Goal: Information Seeking & Learning: Find specific fact

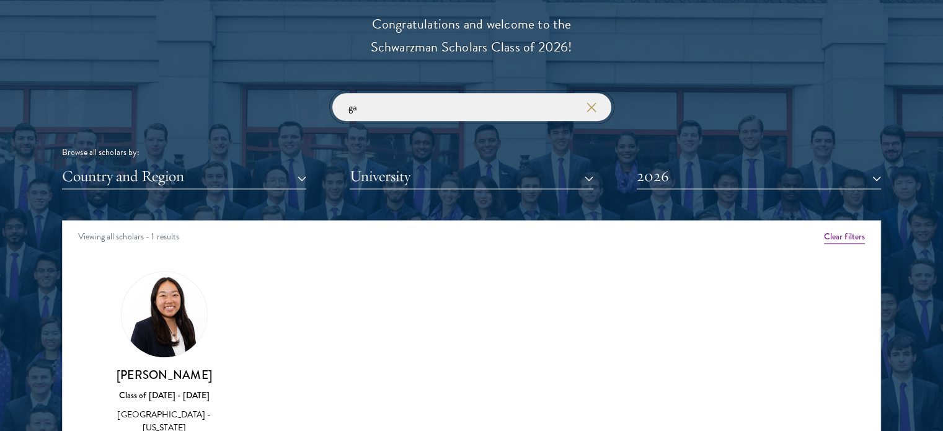
type input "g"
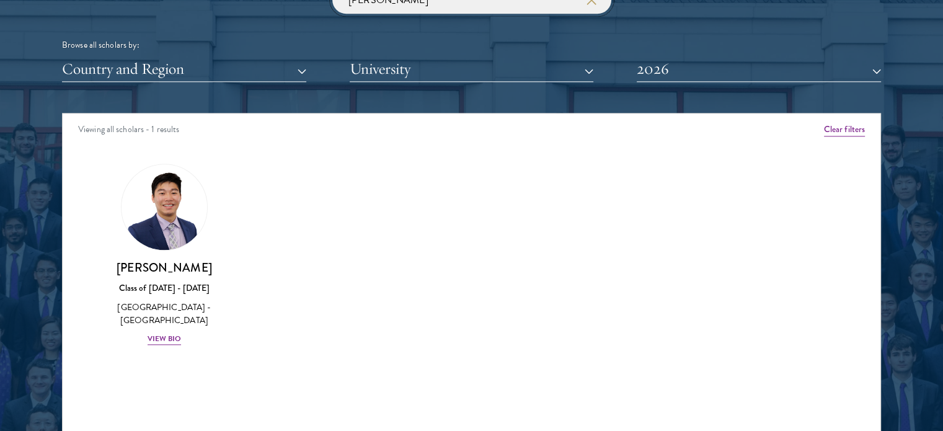
scroll to position [1612, 0]
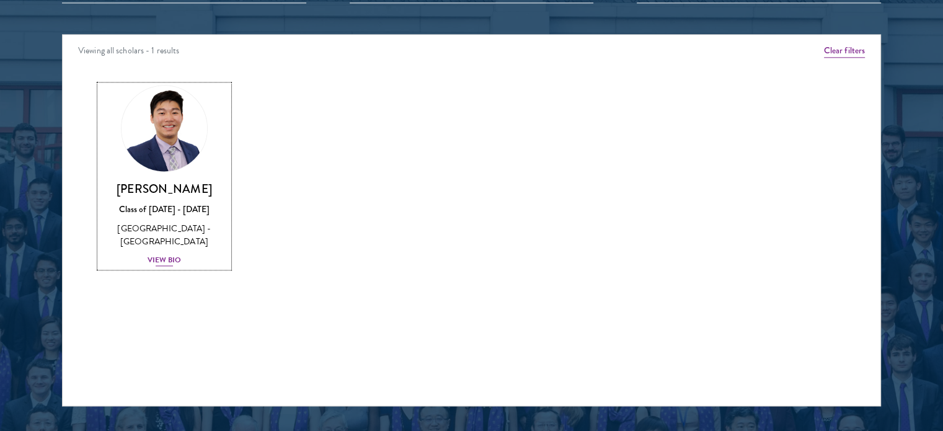
click at [169, 128] on img at bounding box center [164, 128] width 94 height 94
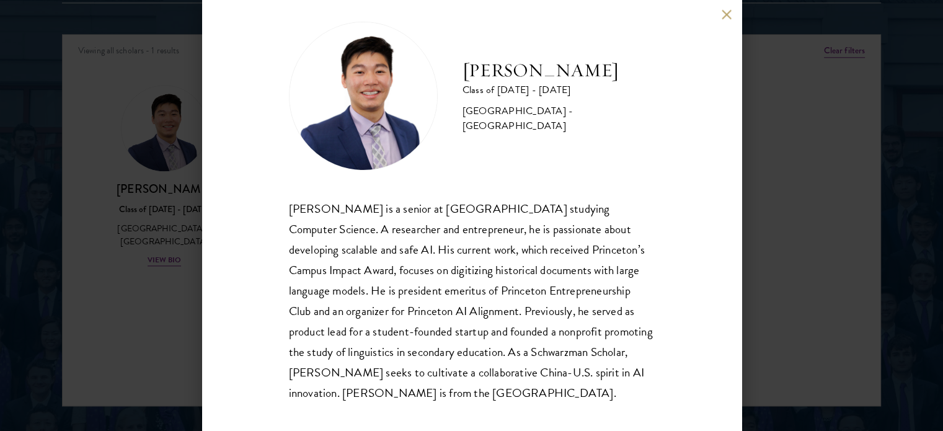
scroll to position [25, 0]
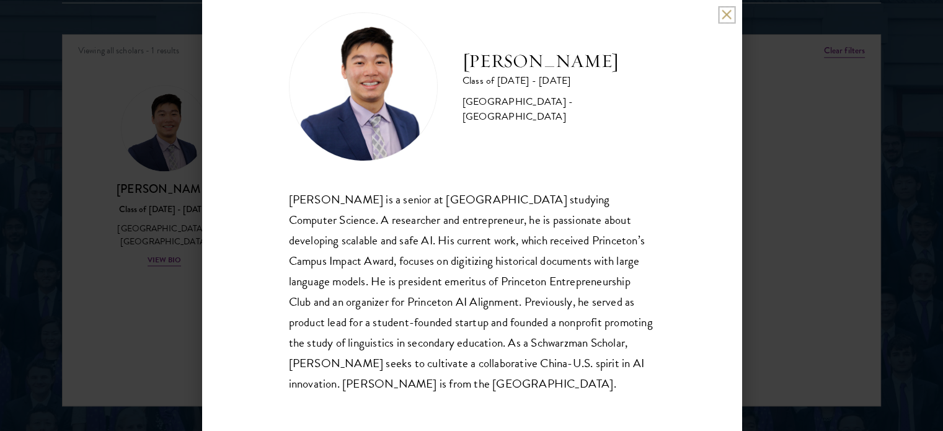
click at [725, 16] on button at bounding box center [727, 14] width 11 height 11
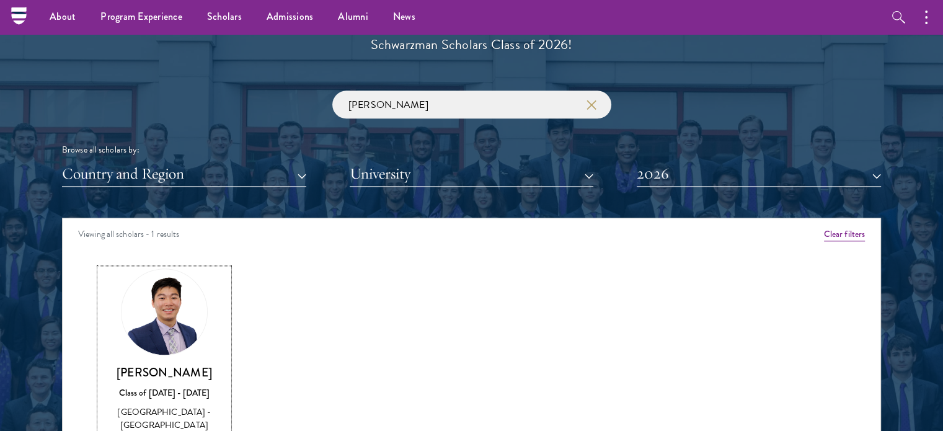
scroll to position [1240, 0]
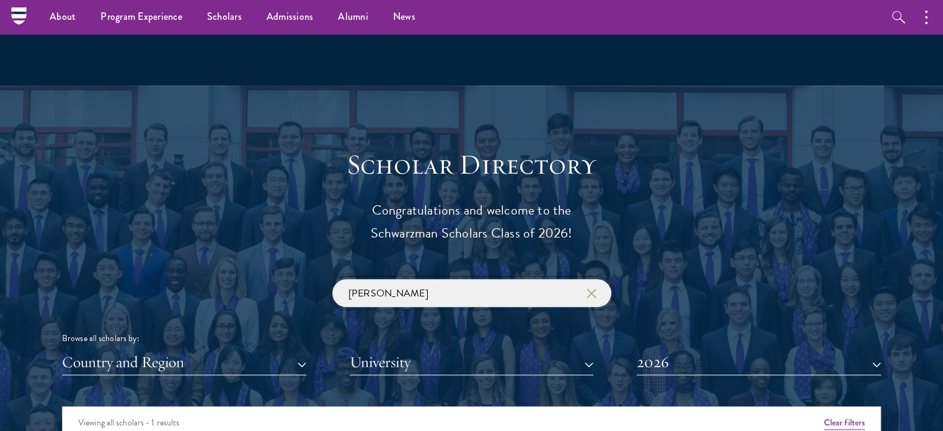
click at [397, 290] on input "[PERSON_NAME]" at bounding box center [471, 293] width 279 height 28
type input "[PERSON_NAME]"
click button "submit" at bounding box center [0, 0] width 0 height 0
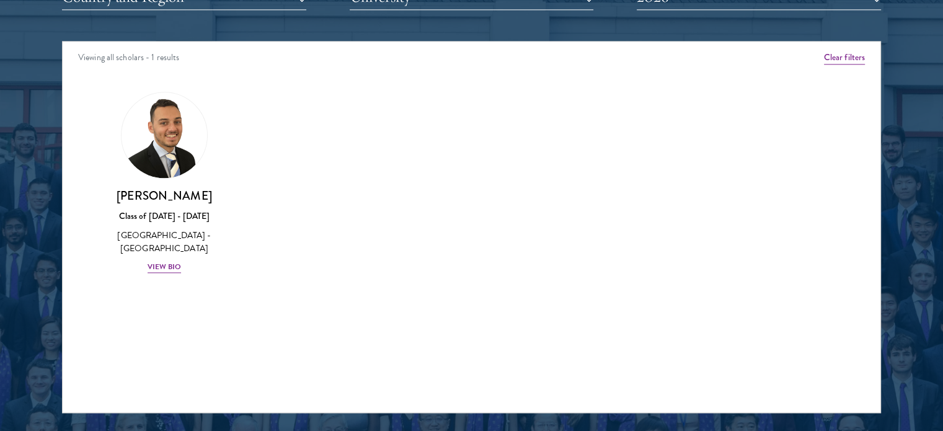
scroll to position [1612, 0]
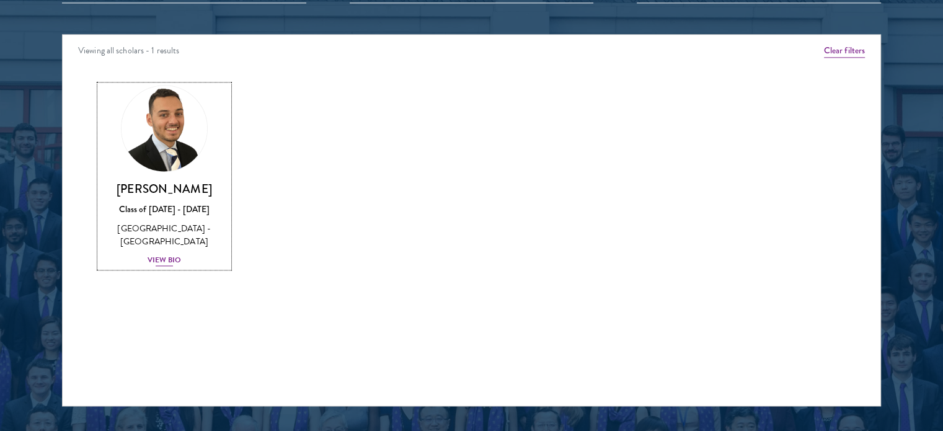
click at [175, 179] on link "[PERSON_NAME] Class of [DATE] - [DATE] [GEOGRAPHIC_DATA] - [GEOGRAPHIC_DATA] Vi…" at bounding box center [164, 176] width 129 height 182
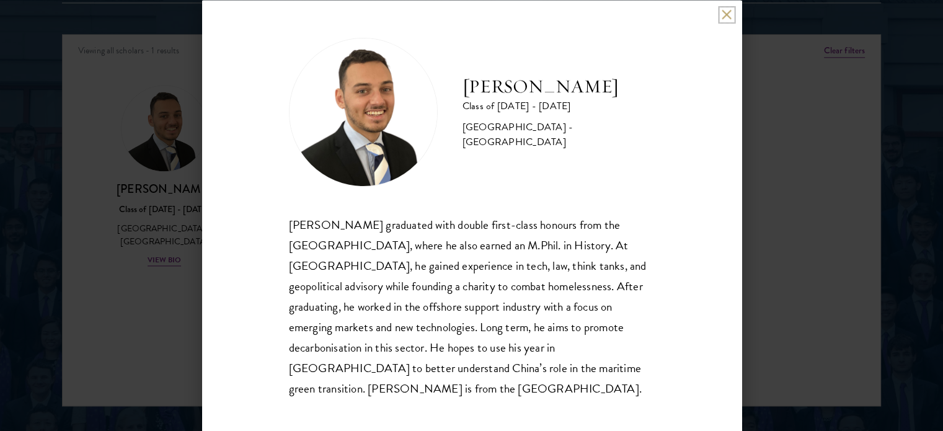
click at [724, 20] on button at bounding box center [727, 14] width 11 height 11
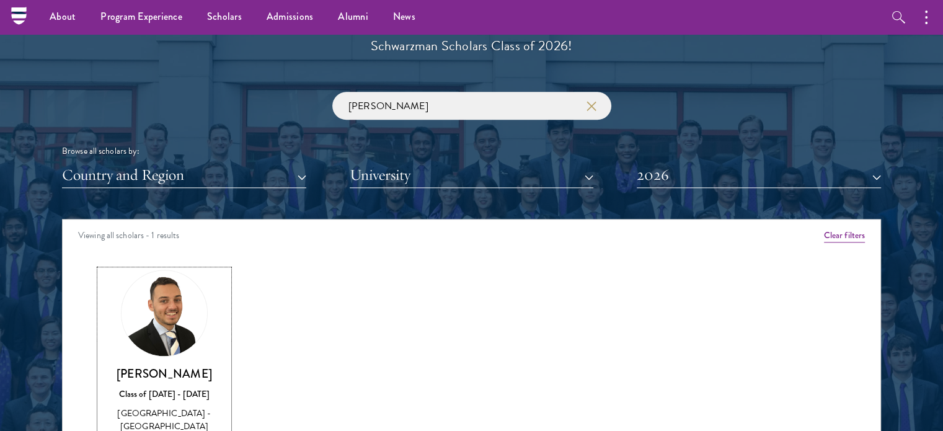
scroll to position [1426, 0]
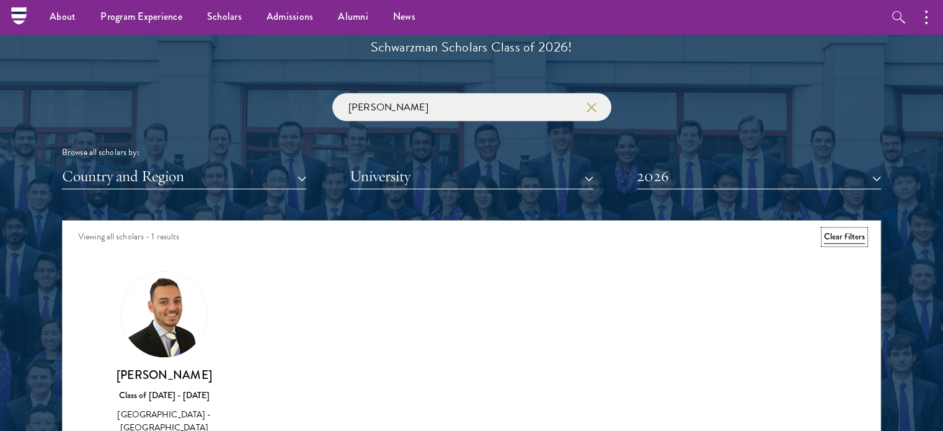
click at [856, 242] on button "Clear filters" at bounding box center [844, 237] width 41 height 14
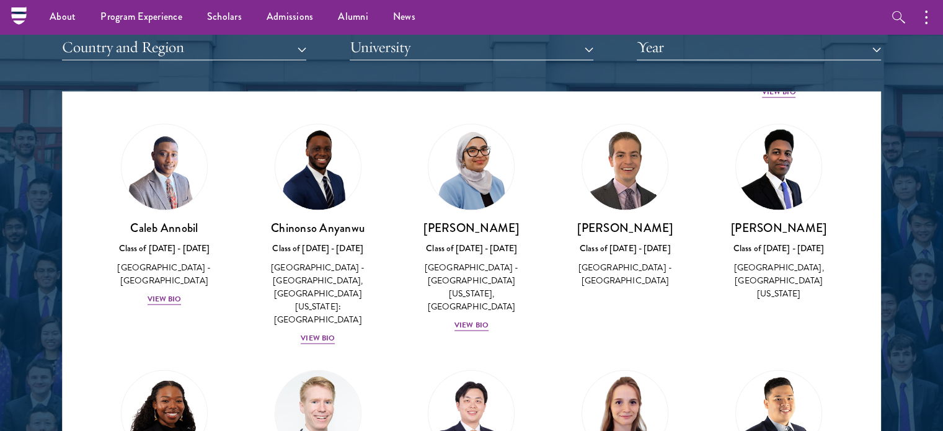
scroll to position [1483, 0]
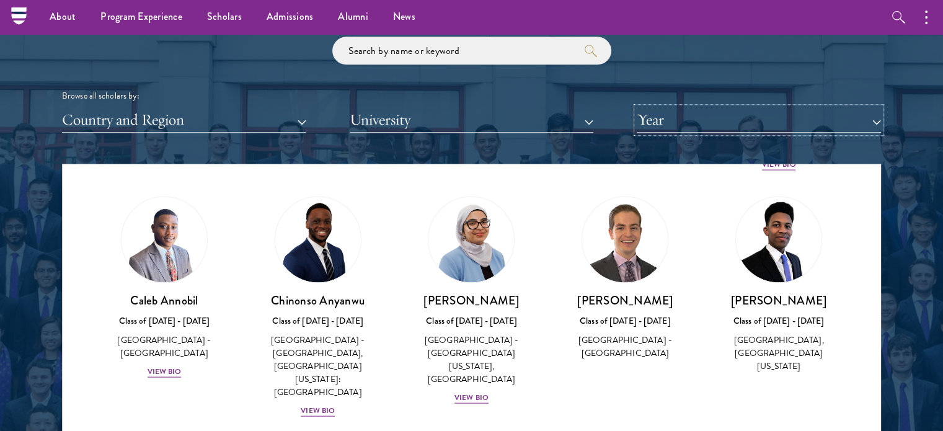
click at [742, 130] on button "Year" at bounding box center [759, 119] width 244 height 25
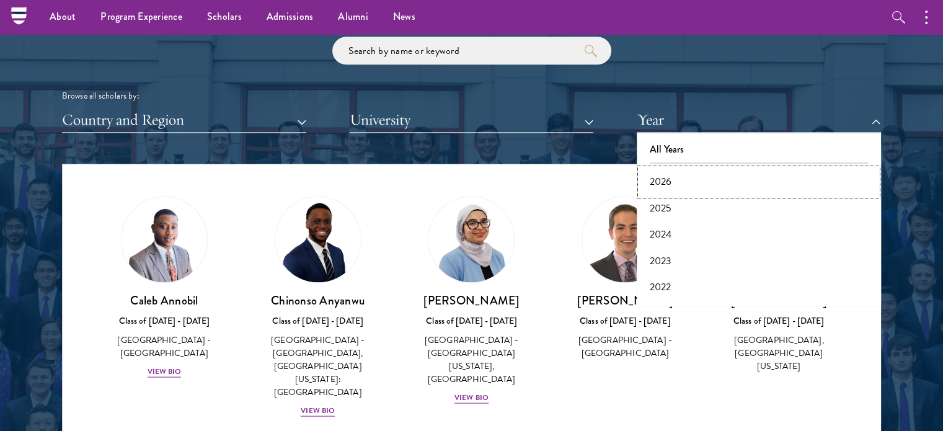
click at [717, 179] on button "2026" at bounding box center [759, 182] width 237 height 26
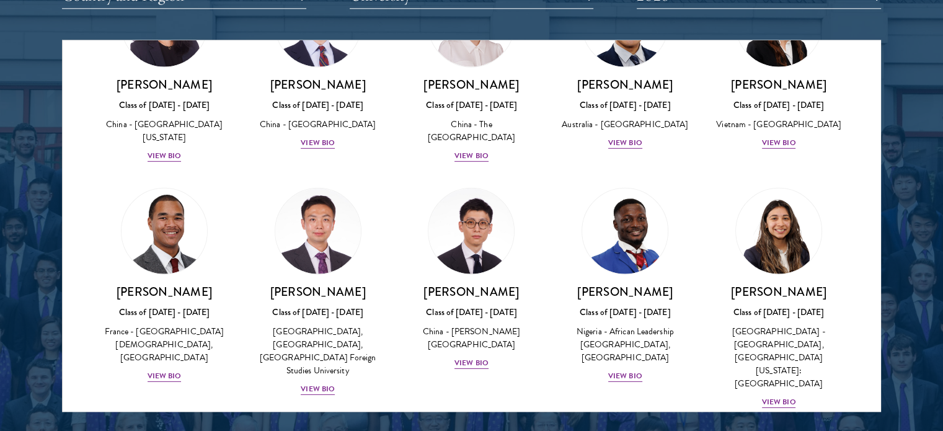
scroll to position [3658, 0]
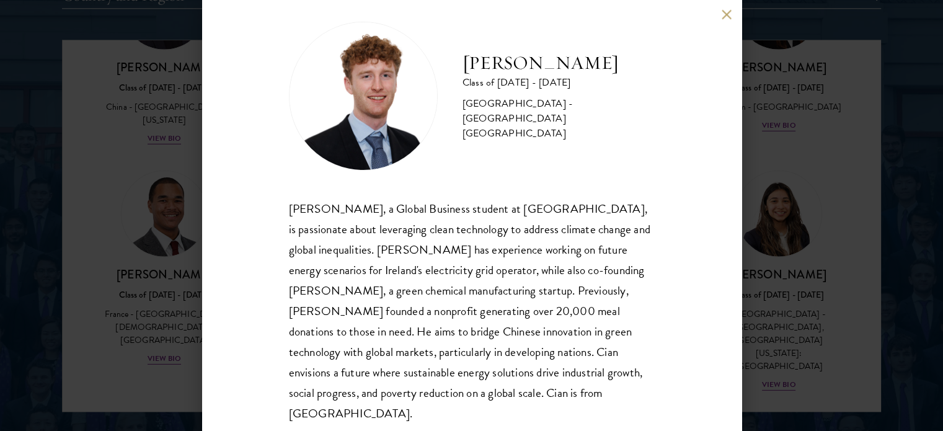
scroll to position [25, 0]
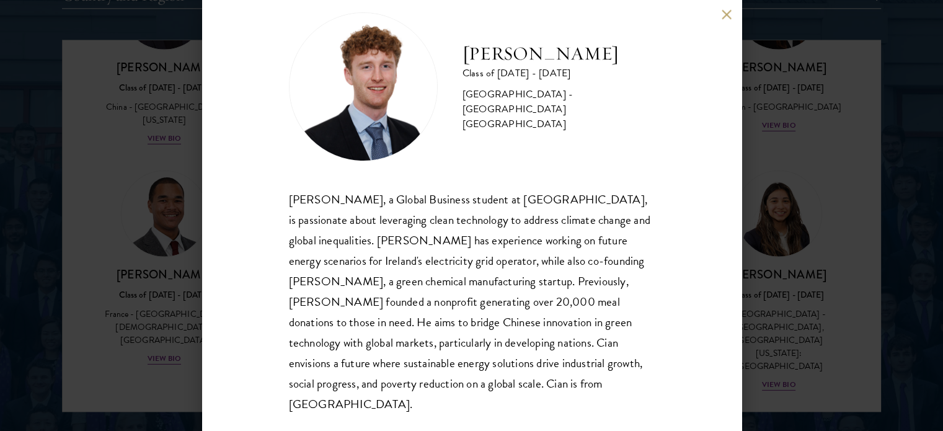
click at [723, 14] on button at bounding box center [727, 14] width 11 height 11
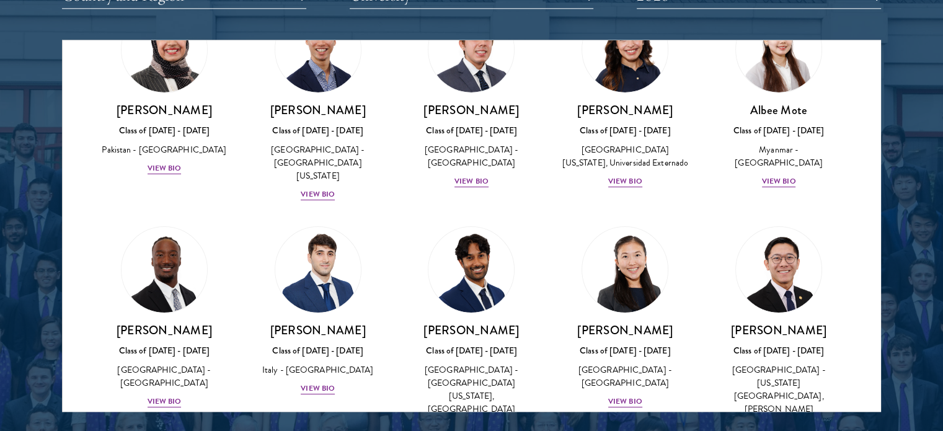
scroll to position [4053, 0]
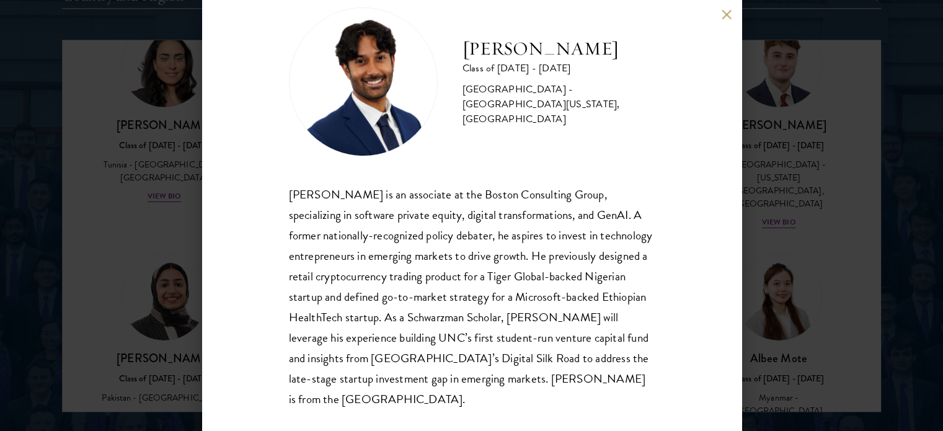
scroll to position [45, 0]
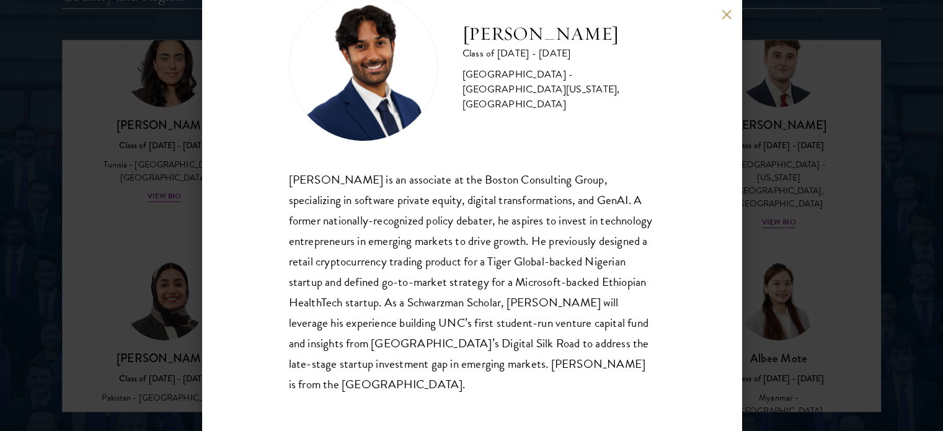
click at [724, 9] on button at bounding box center [727, 14] width 11 height 11
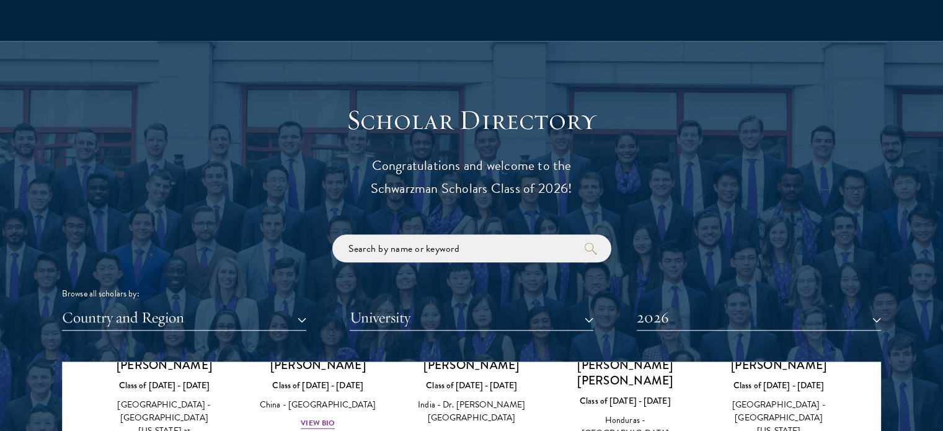
scroll to position [1322, 0]
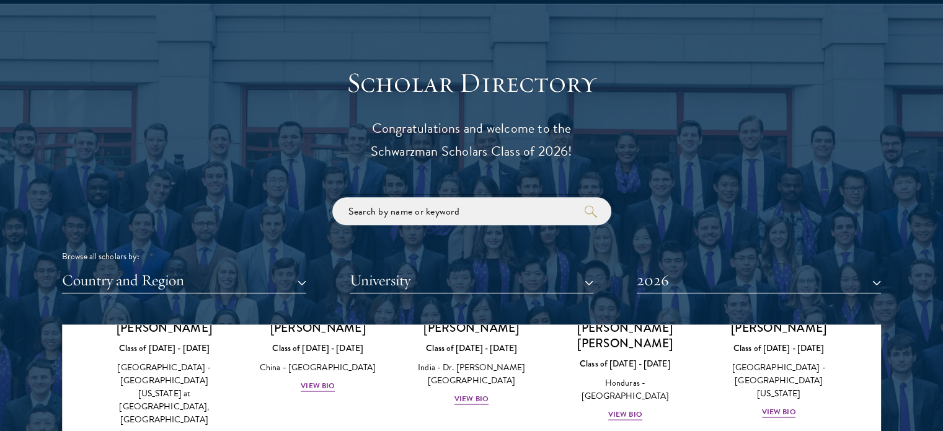
click at [448, 207] on input "search" at bounding box center [471, 211] width 279 height 28
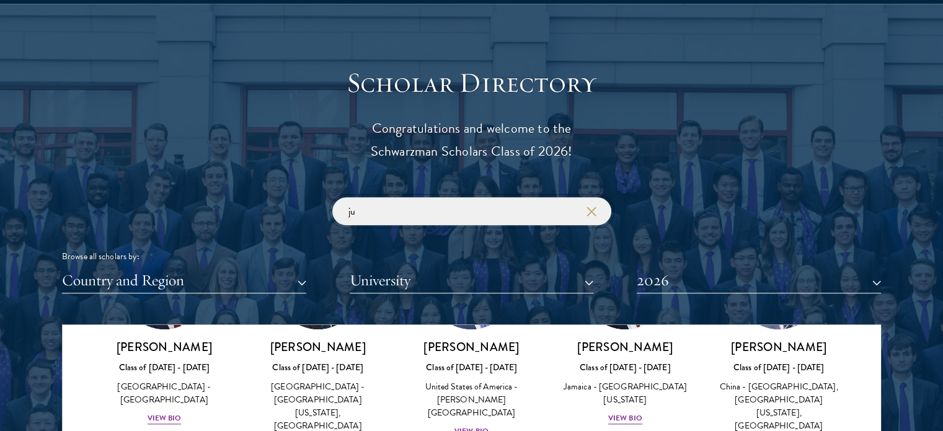
scroll to position [818, 0]
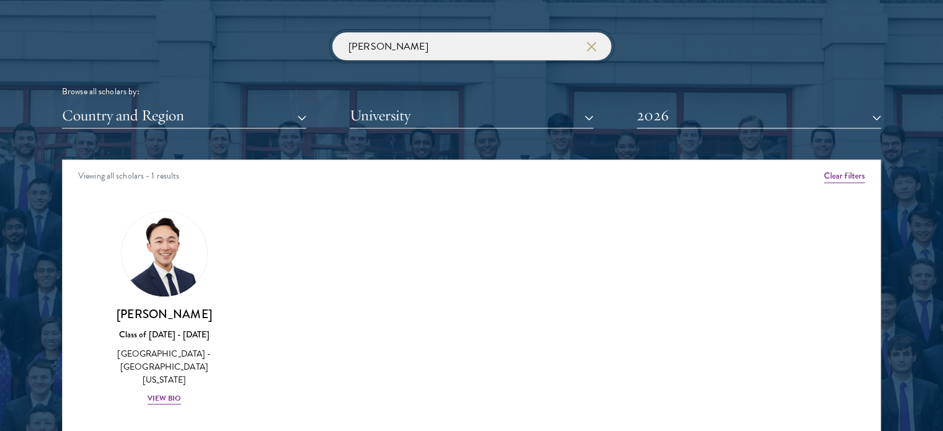
scroll to position [1491, 0]
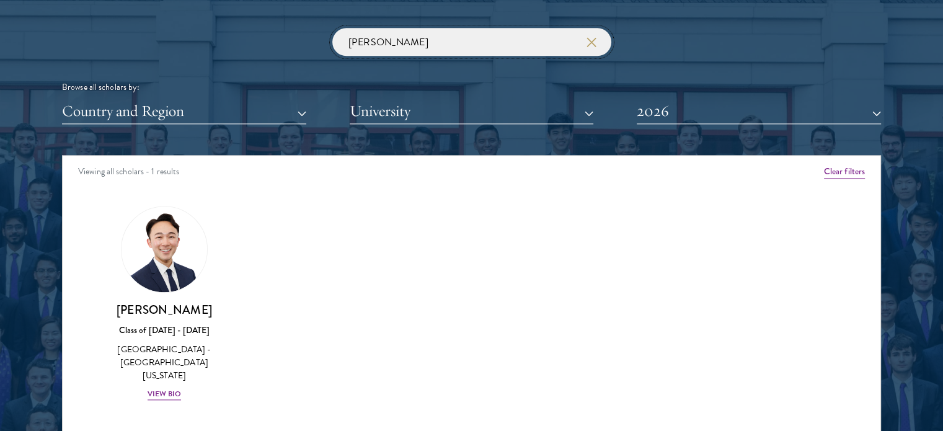
click at [487, 49] on input "[PERSON_NAME]" at bounding box center [471, 42] width 279 height 28
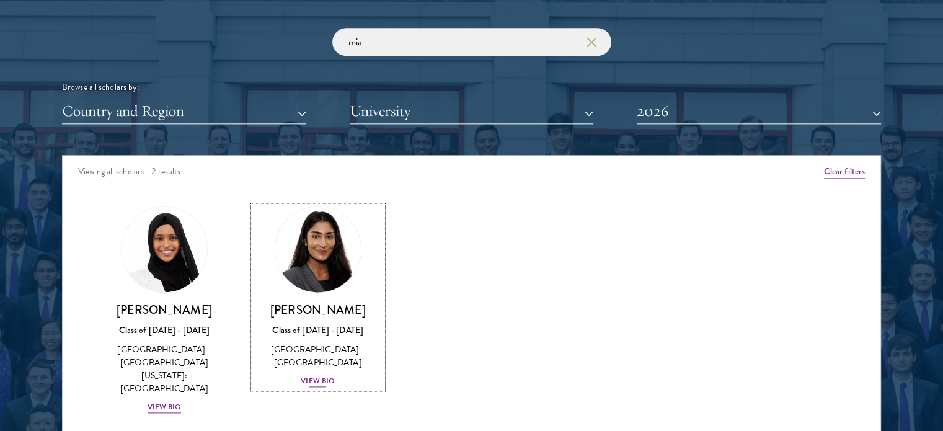
click at [332, 257] on img at bounding box center [318, 249] width 94 height 94
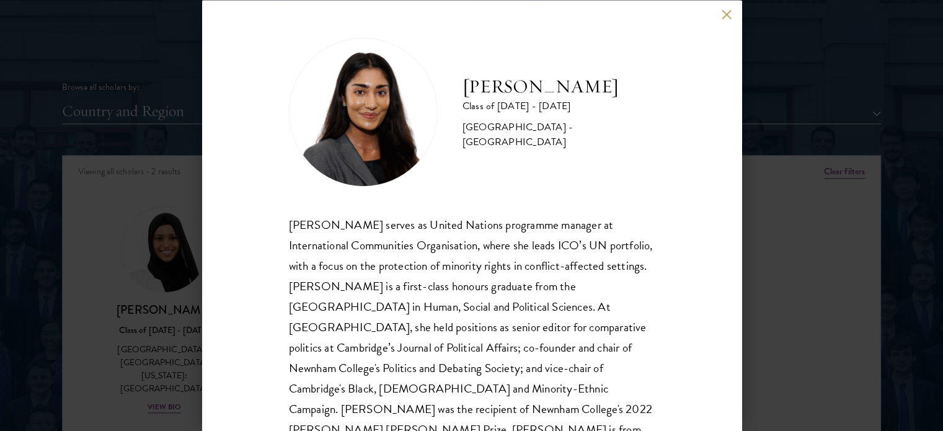
scroll to position [25, 0]
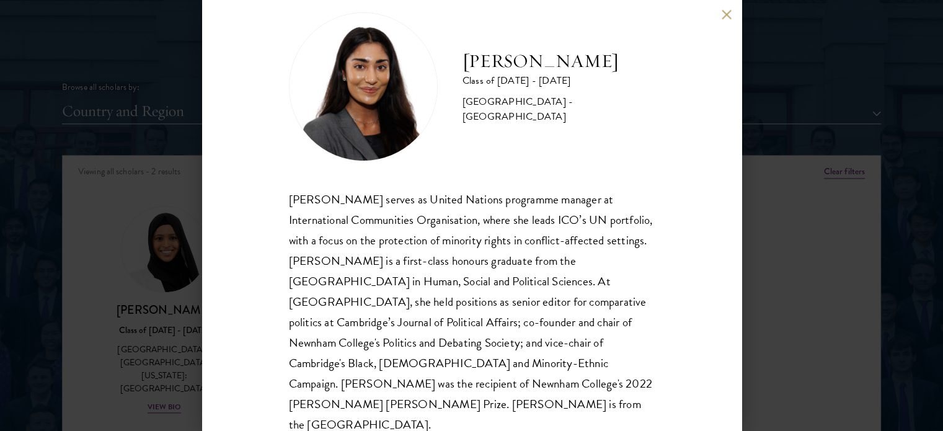
click at [723, 17] on button at bounding box center [727, 14] width 11 height 11
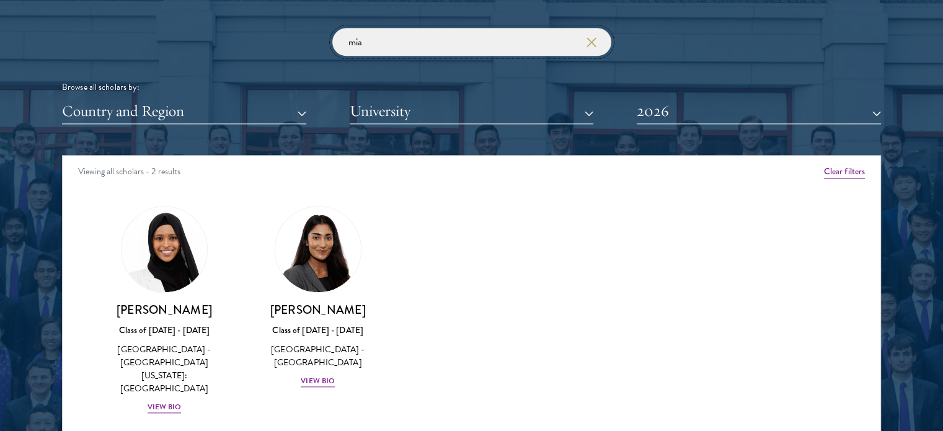
click at [477, 43] on input "mia" at bounding box center [471, 42] width 279 height 28
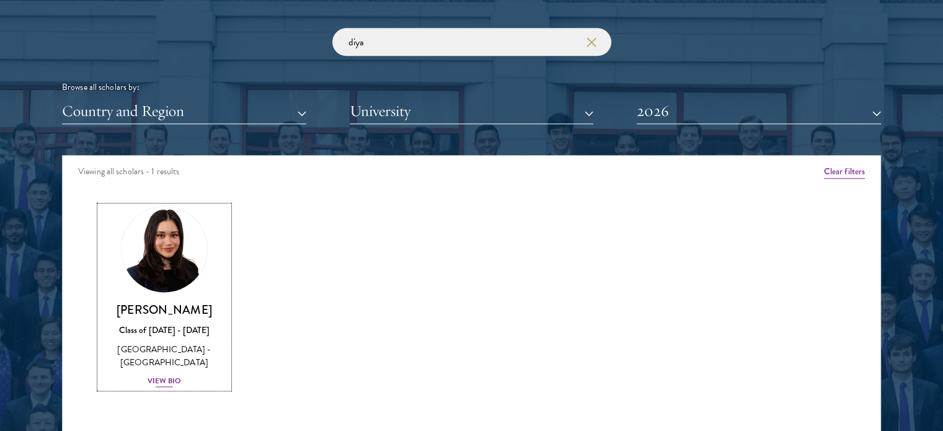
click at [172, 372] on div "[PERSON_NAME] Class of [DATE] - [DATE] [GEOGRAPHIC_DATA] - [GEOGRAPHIC_DATA] Vi…" at bounding box center [164, 345] width 129 height 86
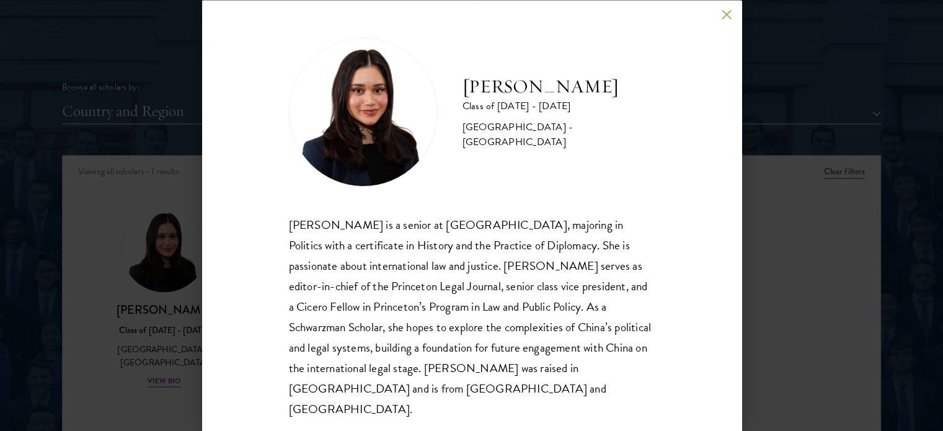
click at [727, 20] on button at bounding box center [727, 14] width 11 height 11
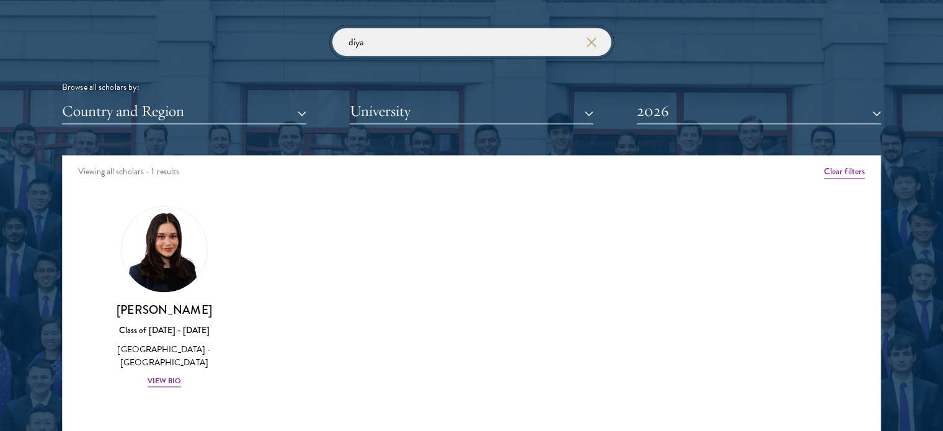
click at [476, 54] on input "diya" at bounding box center [471, 42] width 279 height 28
click button "submit" at bounding box center [0, 0] width 0 height 0
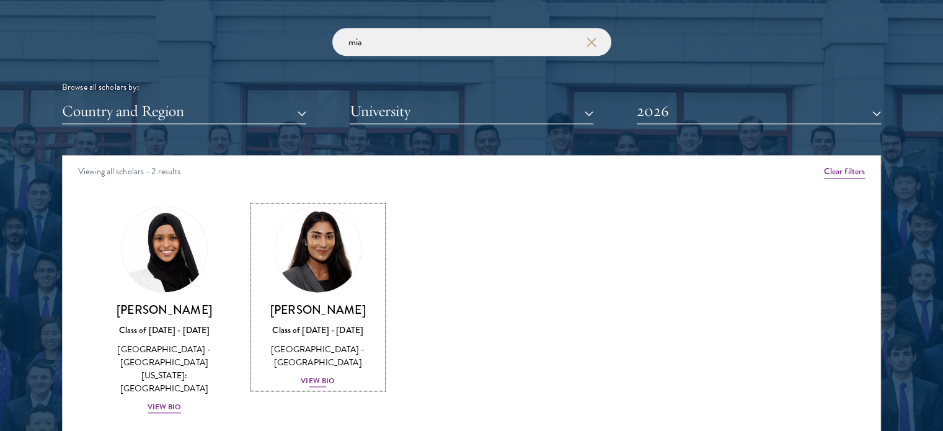
click at [326, 307] on h3 "[PERSON_NAME]" at bounding box center [318, 310] width 129 height 16
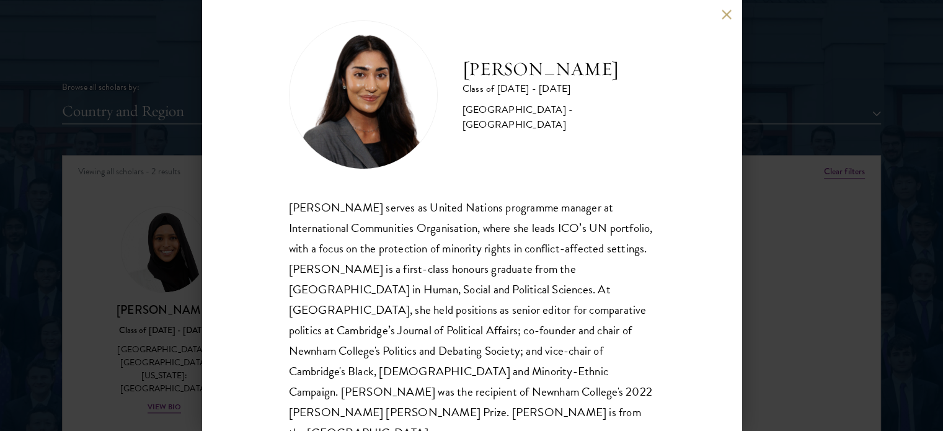
scroll to position [25, 0]
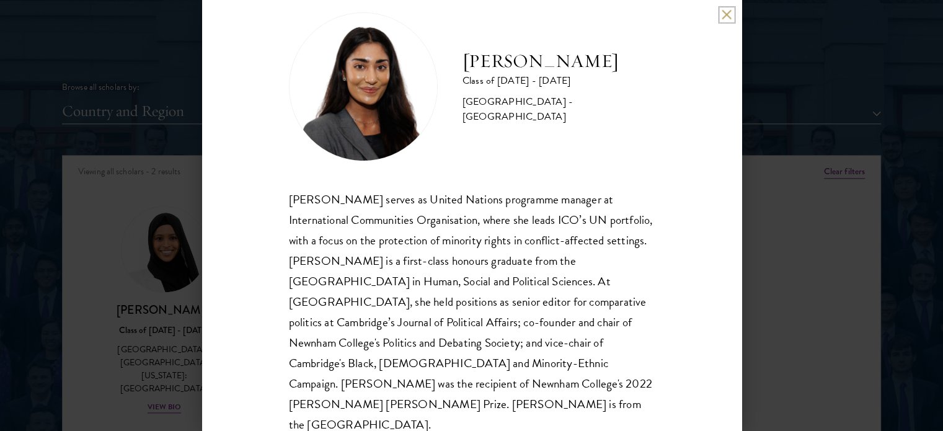
click at [725, 17] on button at bounding box center [727, 14] width 11 height 11
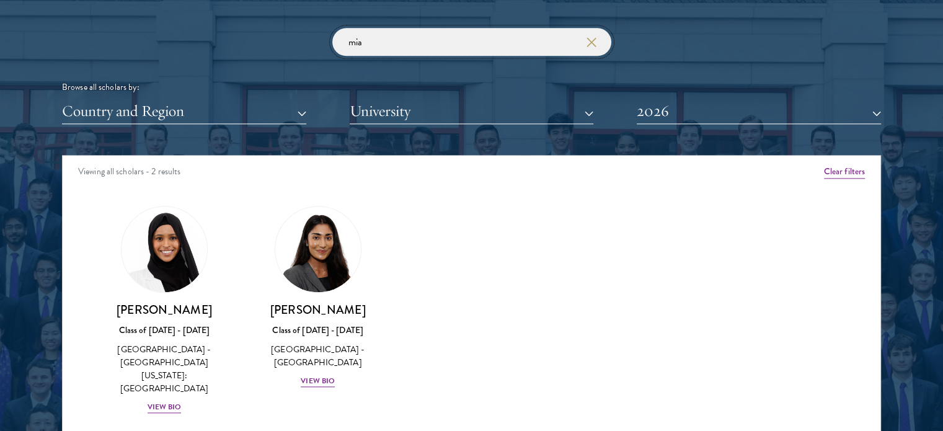
click at [396, 54] on input "mia" at bounding box center [471, 42] width 279 height 28
type input "a"
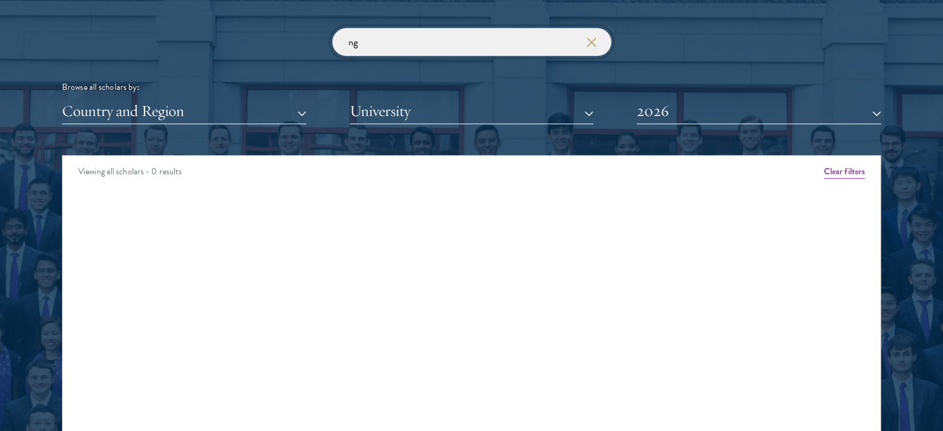
type input "g"
click button "submit" at bounding box center [0, 0] width 0 height 0
click at [409, 37] on input "liyuan" at bounding box center [471, 42] width 279 height 28
drag, startPoint x: 393, startPoint y: 54, endPoint x: 310, endPoint y: 53, distance: 83.1
click at [310, 53] on div "liyuan Browse all scholars by: Country and Region All Countries and Regions [GE…" at bounding box center [471, 76] width 819 height 96
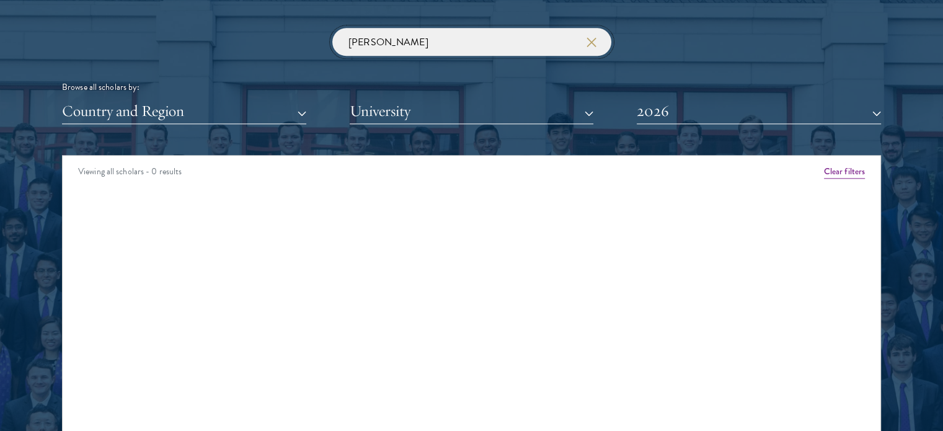
click button "submit" at bounding box center [0, 0] width 0 height 0
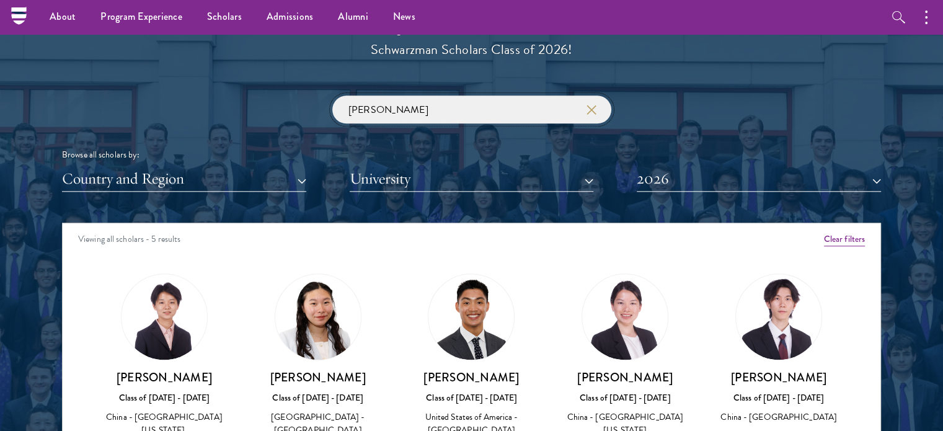
scroll to position [1421, 0]
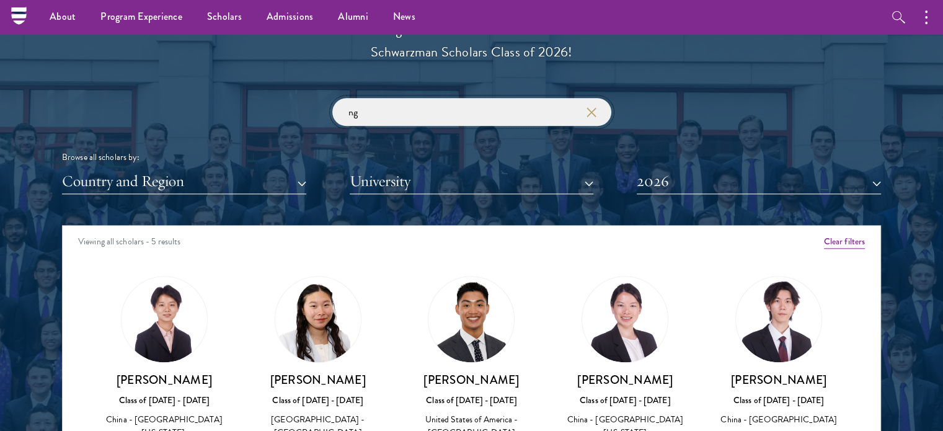
type input "g"
click button "submit" at bounding box center [0, 0] width 0 height 0
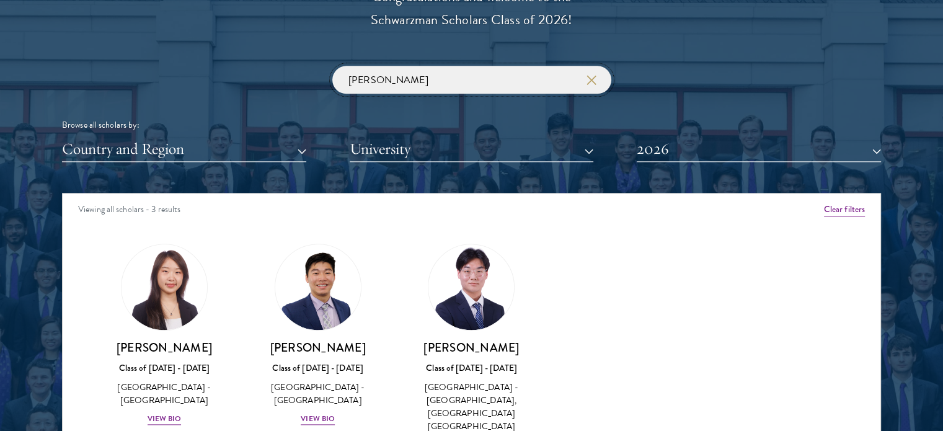
scroll to position [1455, 0]
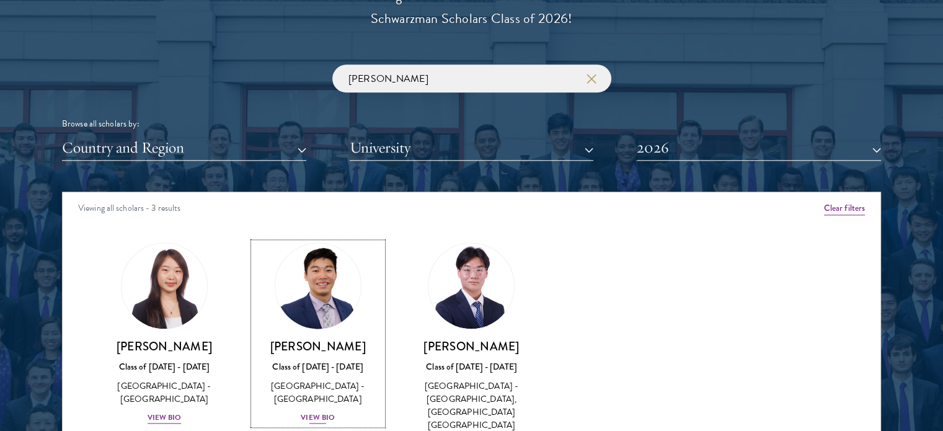
click at [309, 298] on img at bounding box center [318, 286] width 94 height 94
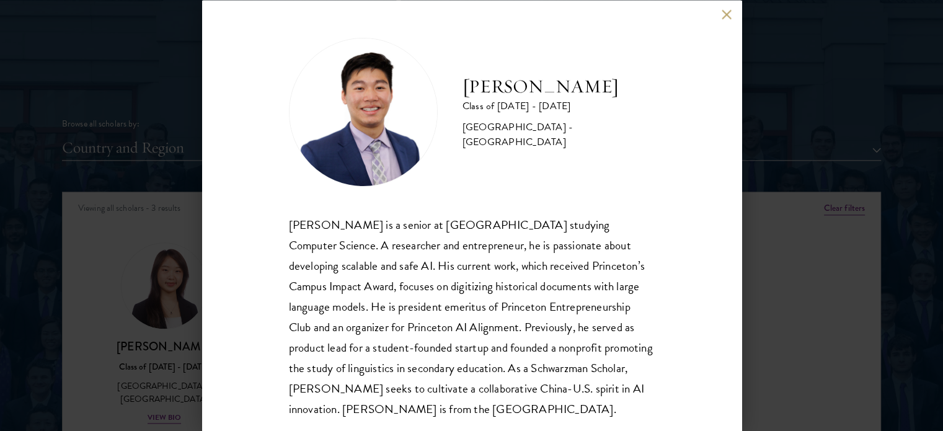
click at [726, 17] on button at bounding box center [727, 14] width 11 height 11
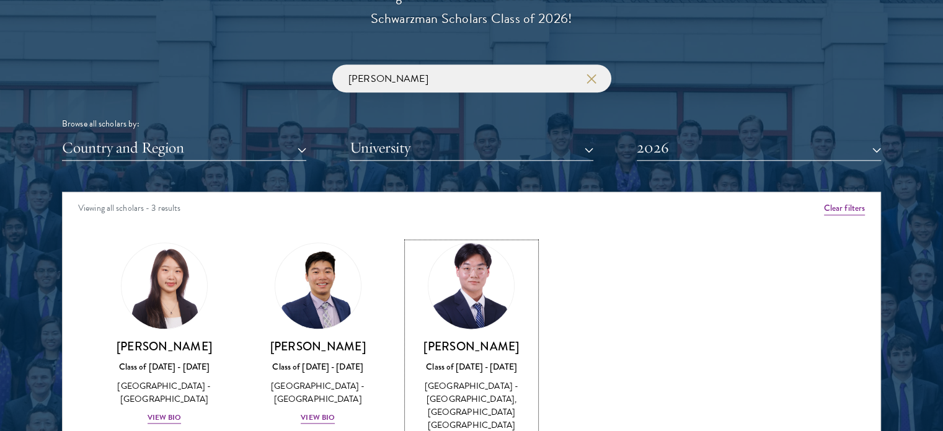
click at [448, 307] on img at bounding box center [472, 286] width 94 height 94
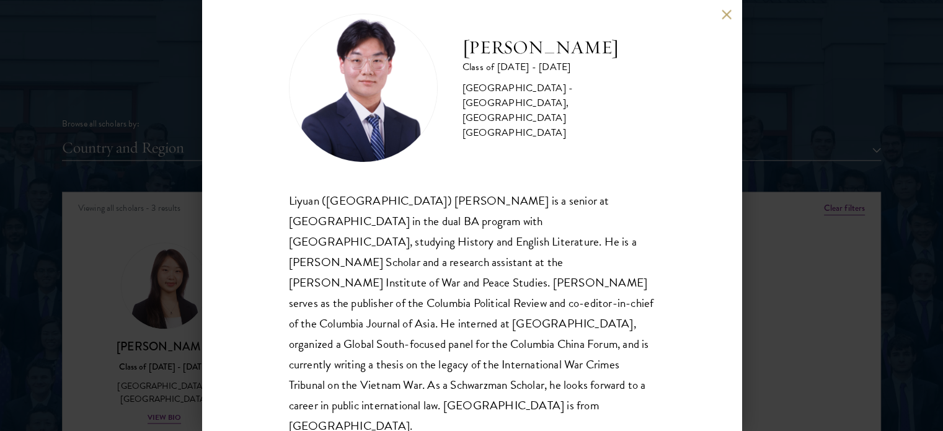
scroll to position [25, 0]
click at [732, 11] on button at bounding box center [727, 14] width 11 height 11
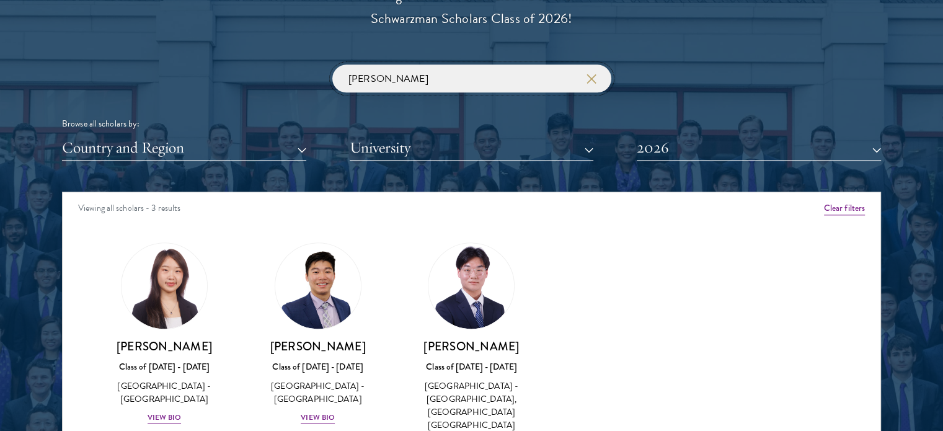
click at [448, 80] on input "[PERSON_NAME]" at bounding box center [471, 78] width 279 height 28
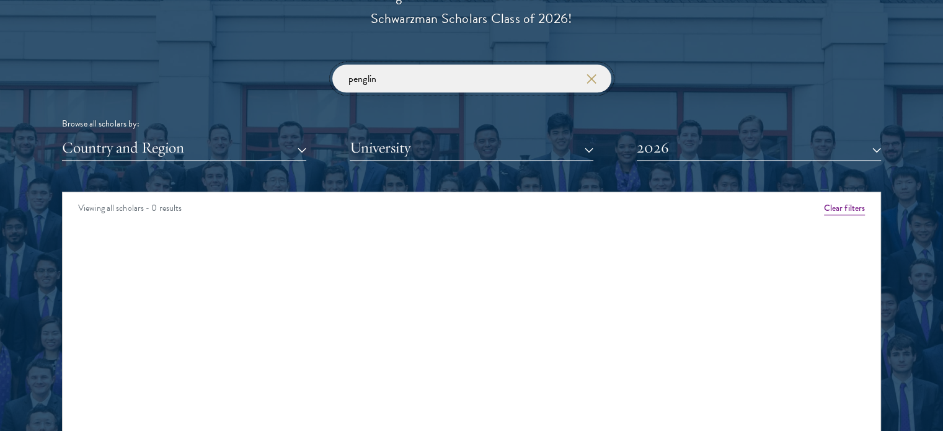
click button "submit" at bounding box center [0, 0] width 0 height 0
type input "i"
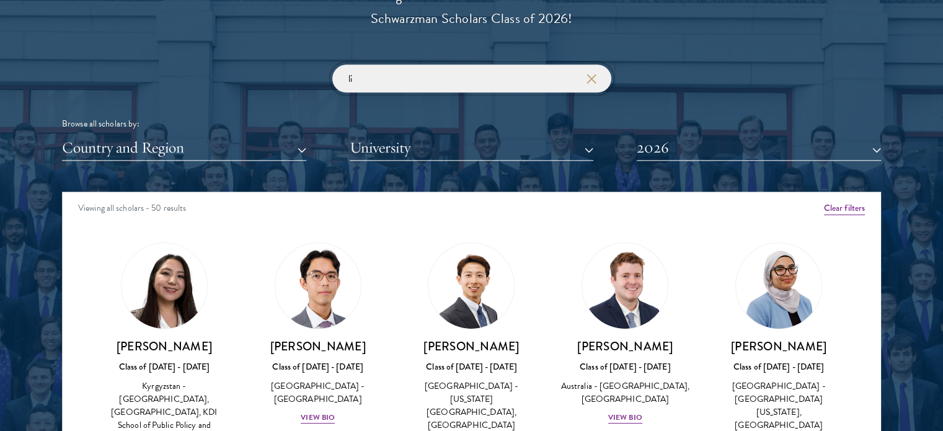
type input "i"
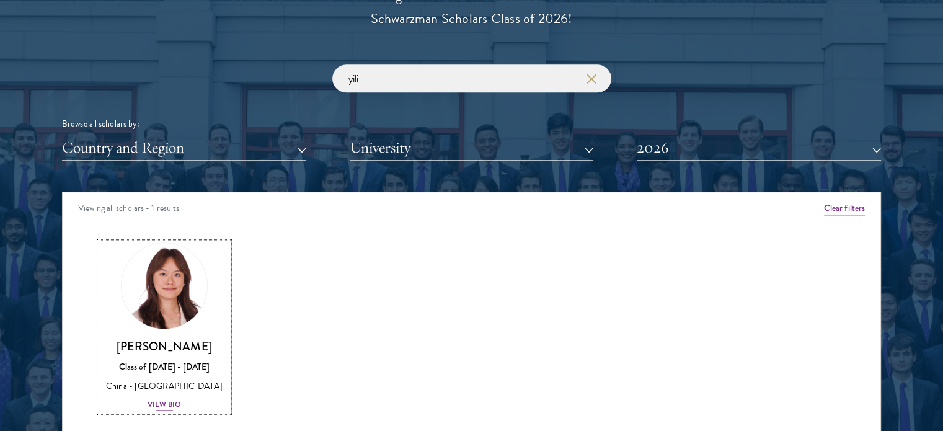
click at [158, 391] on div "[PERSON_NAME] Class of [DATE] - [DATE] [GEOGRAPHIC_DATA] - [GEOGRAPHIC_DATA] Vi…" at bounding box center [164, 375] width 129 height 73
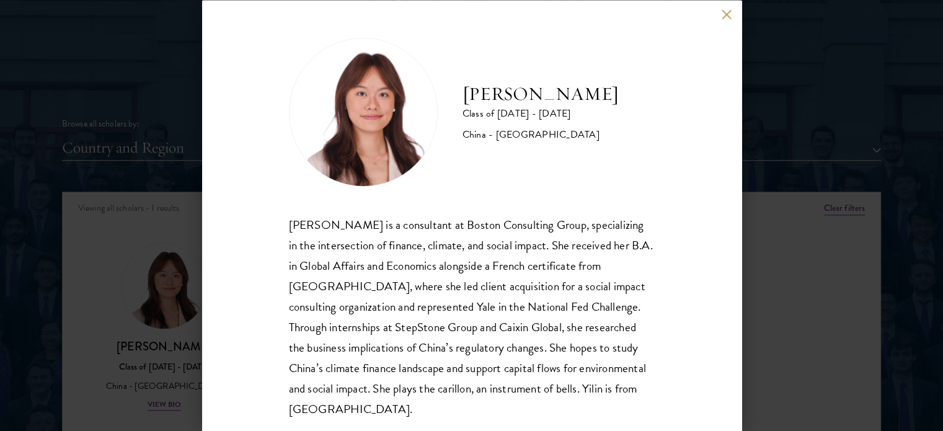
click at [725, 15] on button at bounding box center [727, 14] width 11 height 11
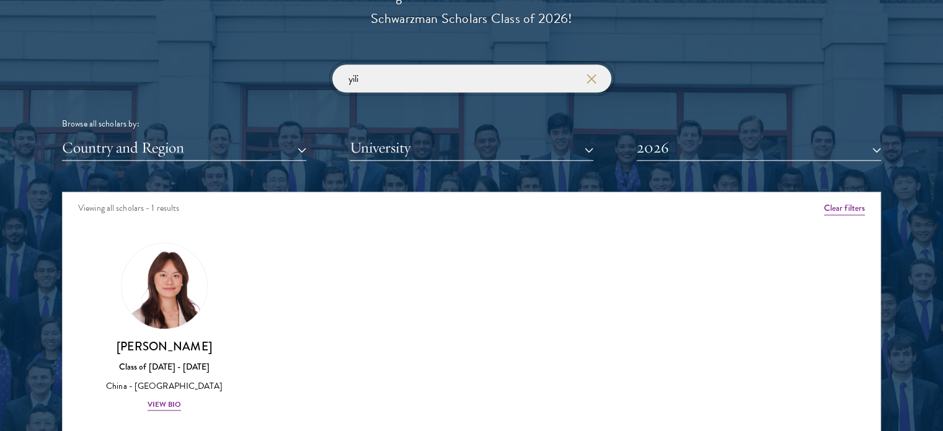
click at [412, 84] on input "yili" at bounding box center [471, 78] width 279 height 28
type input "p"
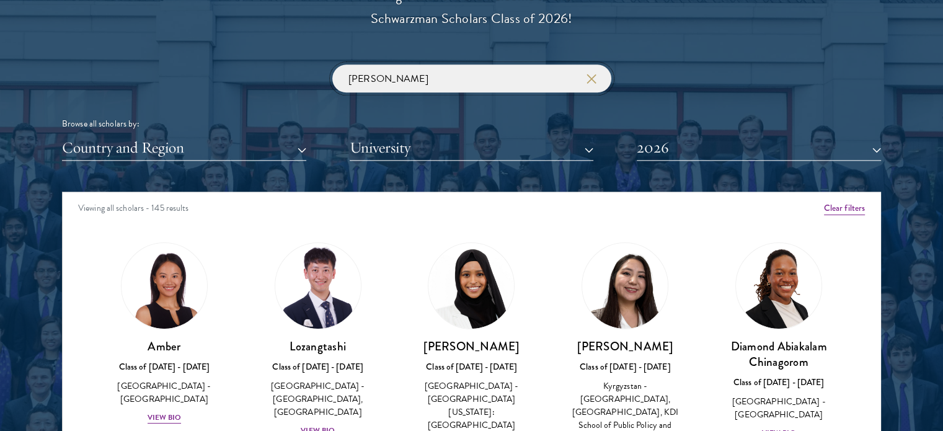
click button "submit" at bounding box center [0, 0] width 0 height 0
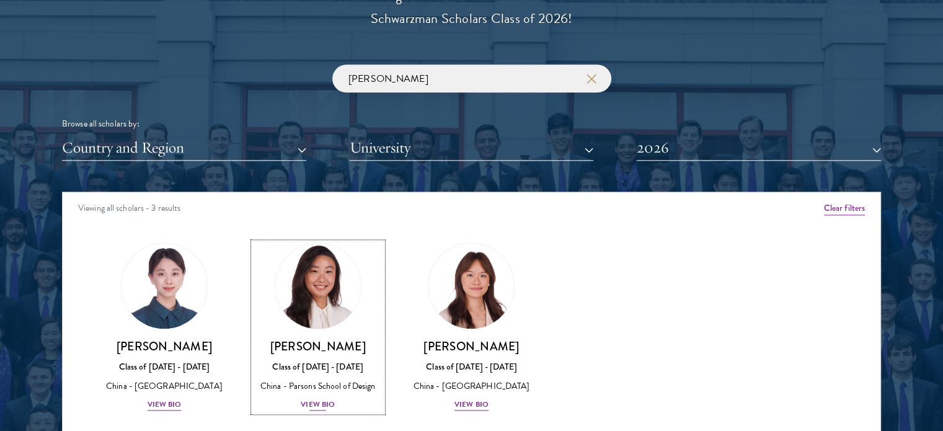
click at [337, 274] on img at bounding box center [318, 286] width 94 height 94
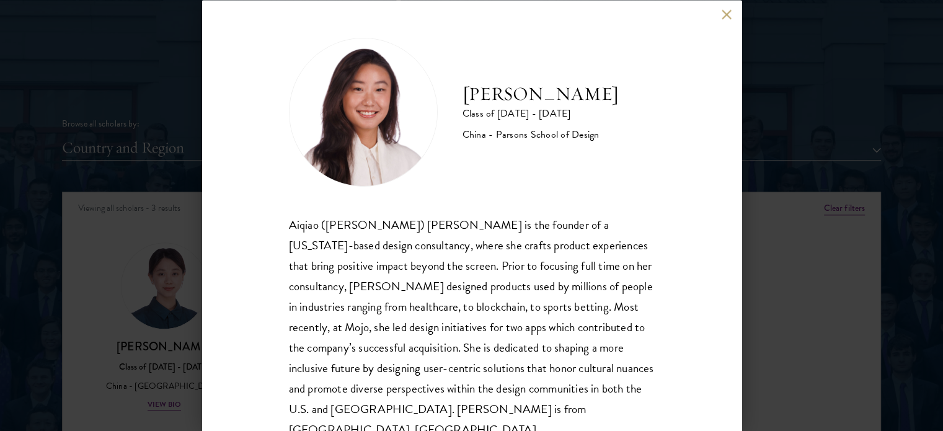
click at [722, 14] on button at bounding box center [727, 14] width 11 height 11
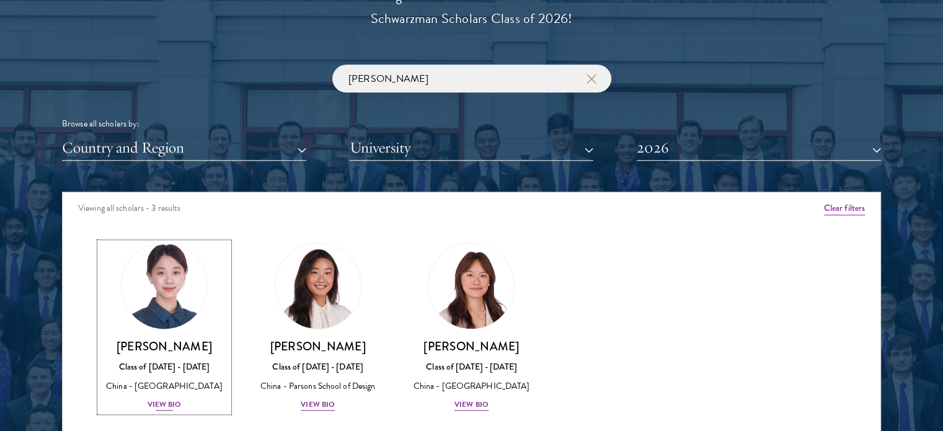
click at [152, 297] on img at bounding box center [164, 286] width 94 height 94
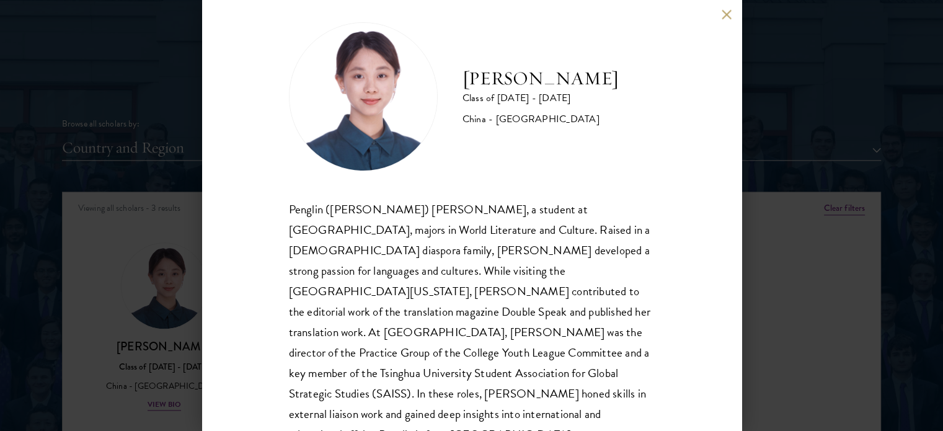
scroll to position [20, 0]
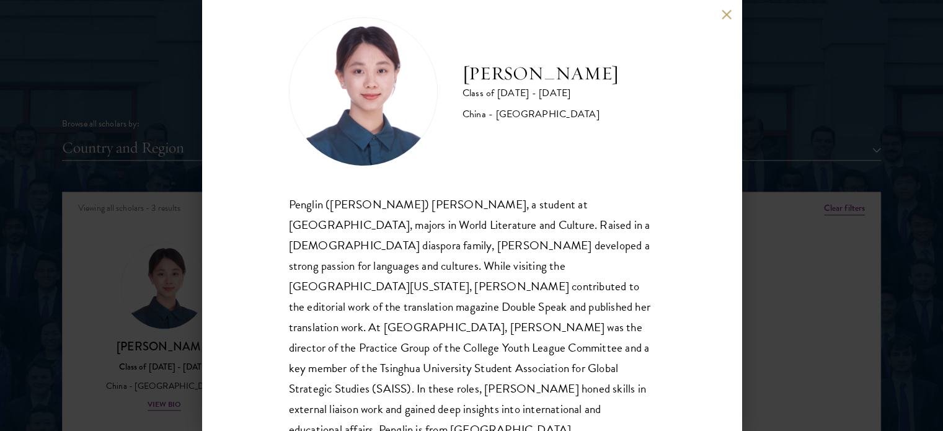
click at [724, 15] on button at bounding box center [727, 14] width 11 height 11
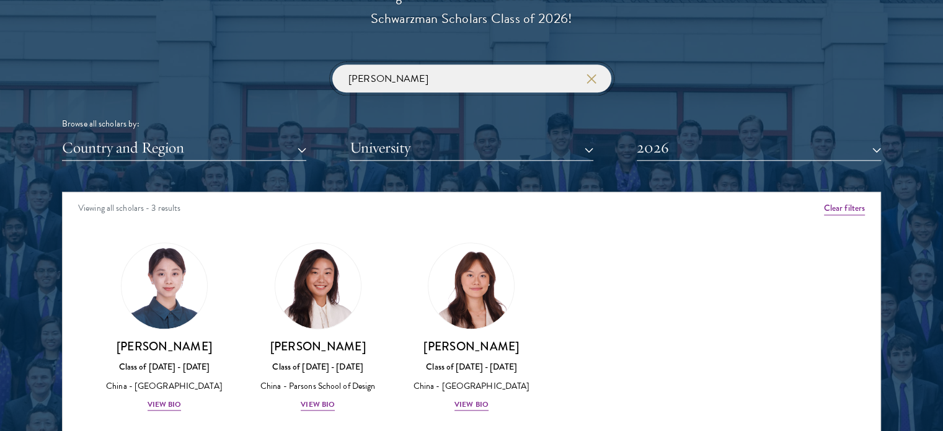
click at [433, 70] on input "[PERSON_NAME]" at bounding box center [471, 78] width 279 height 28
type input "u"
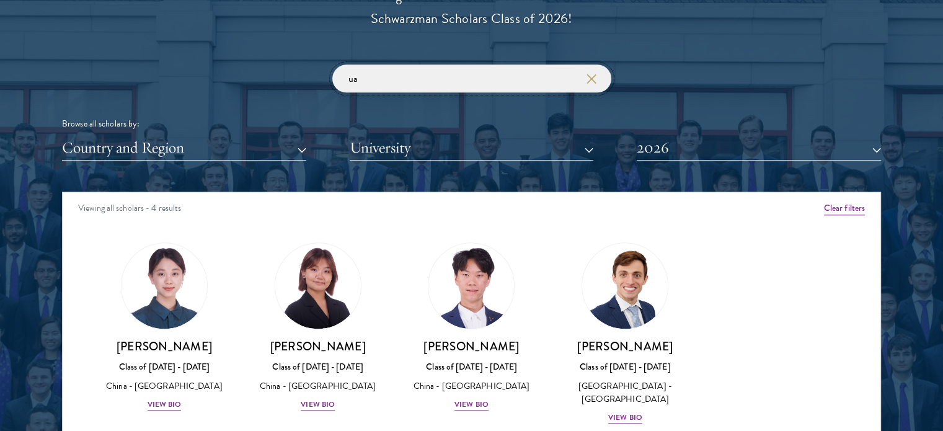
type input "a"
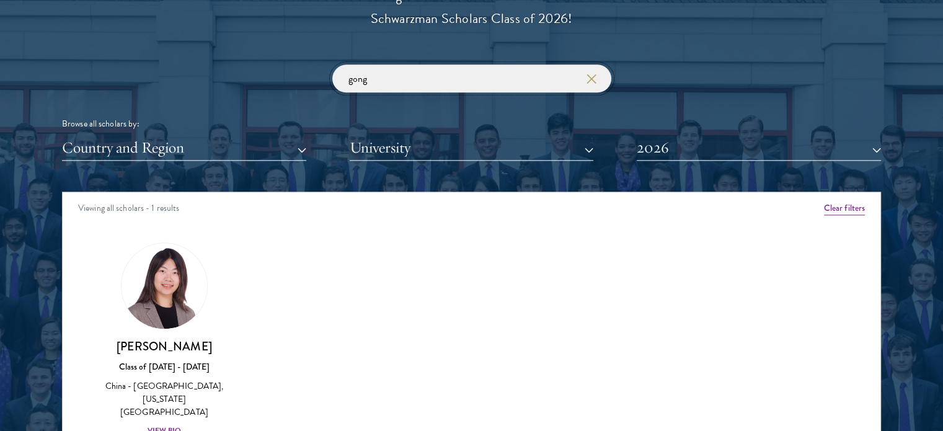
type input "gong"
click at [171, 344] on h3 "[PERSON_NAME]" at bounding box center [164, 347] width 129 height 16
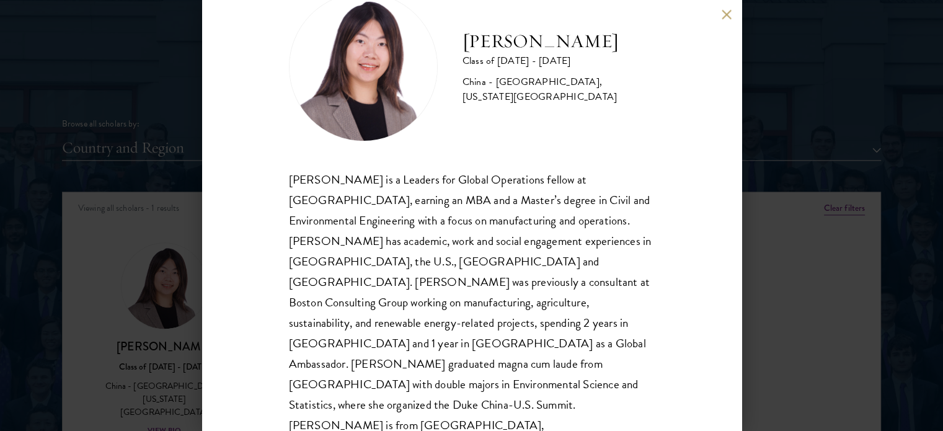
scroll to position [45, 0]
click at [724, 18] on button at bounding box center [727, 14] width 11 height 11
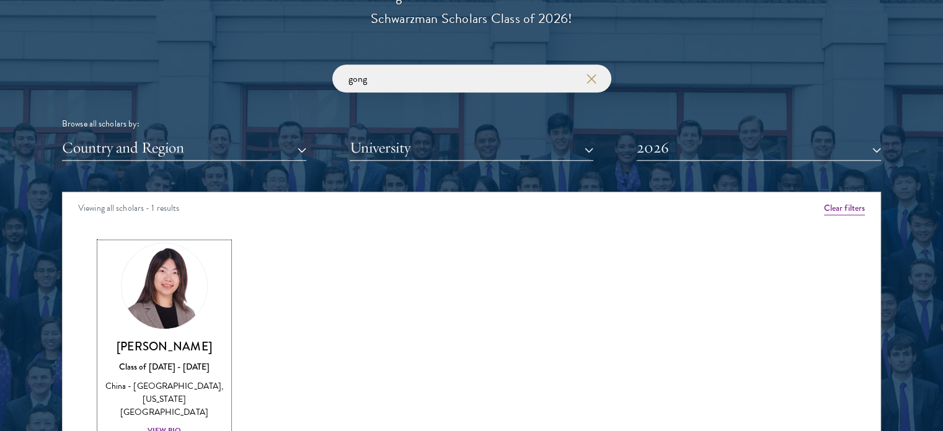
scroll to position [1461, 0]
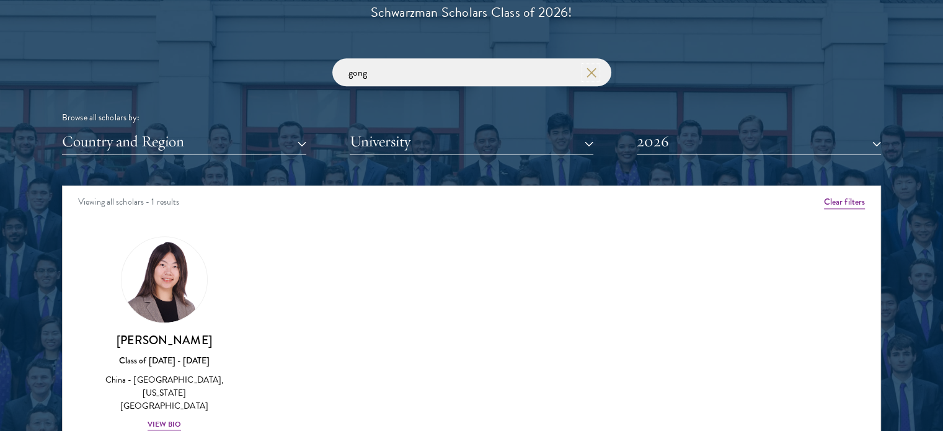
click at [590, 74] on icon "button" at bounding box center [592, 73] width 10 height 10
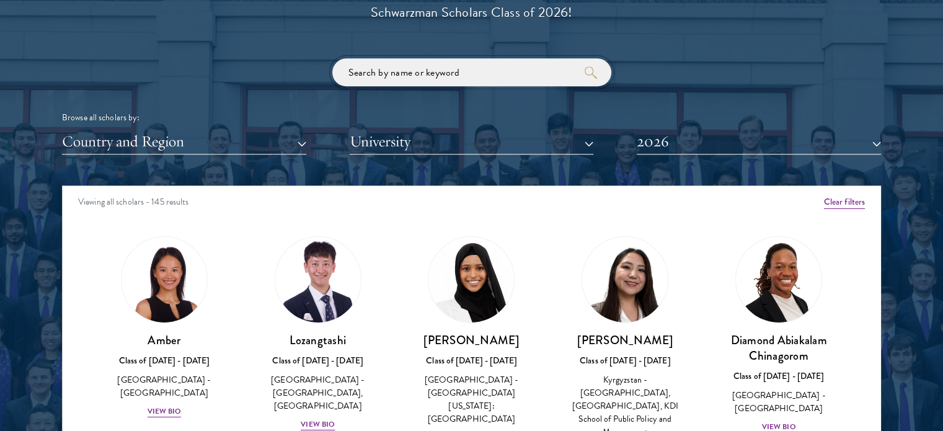
click at [523, 71] on input "search" at bounding box center [471, 72] width 279 height 28
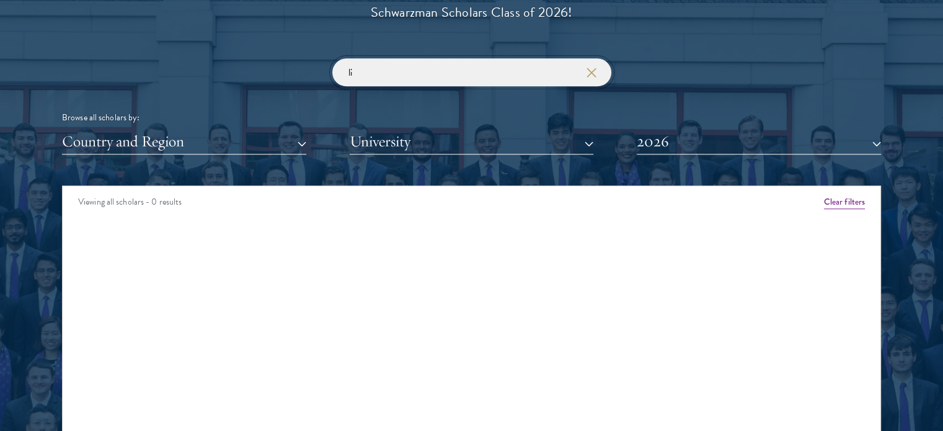
type input "l"
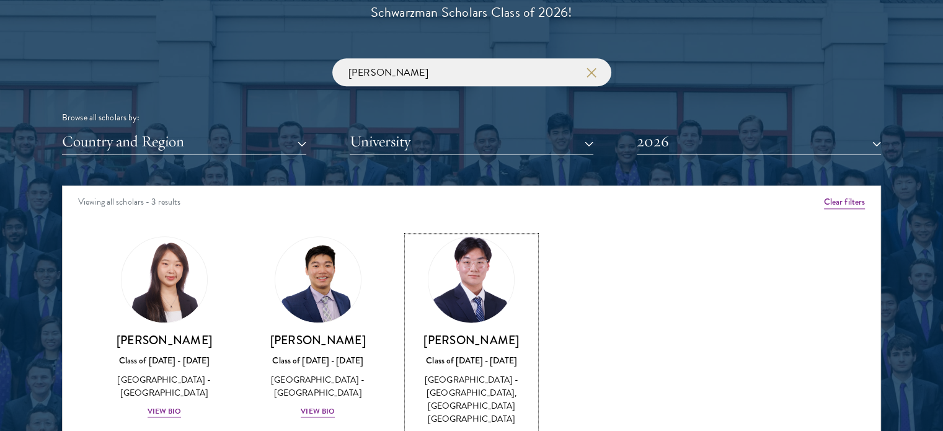
click at [489, 282] on img at bounding box center [472, 280] width 94 height 94
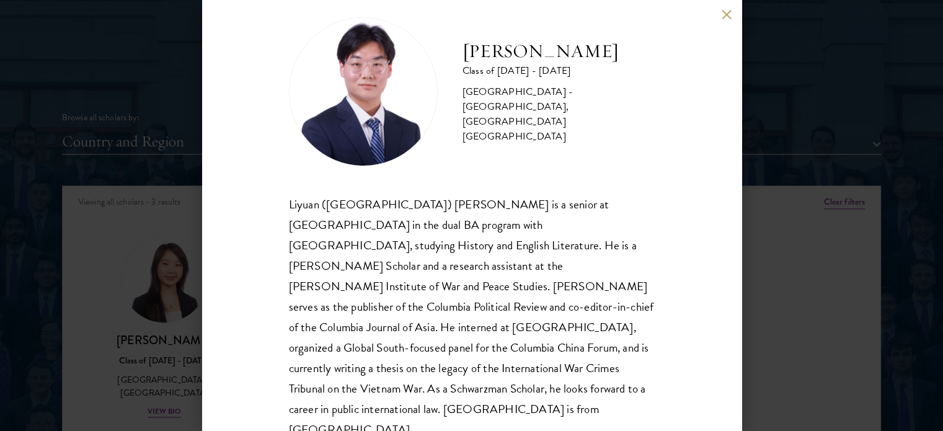
scroll to position [20, 0]
click at [727, 11] on button at bounding box center [727, 14] width 11 height 11
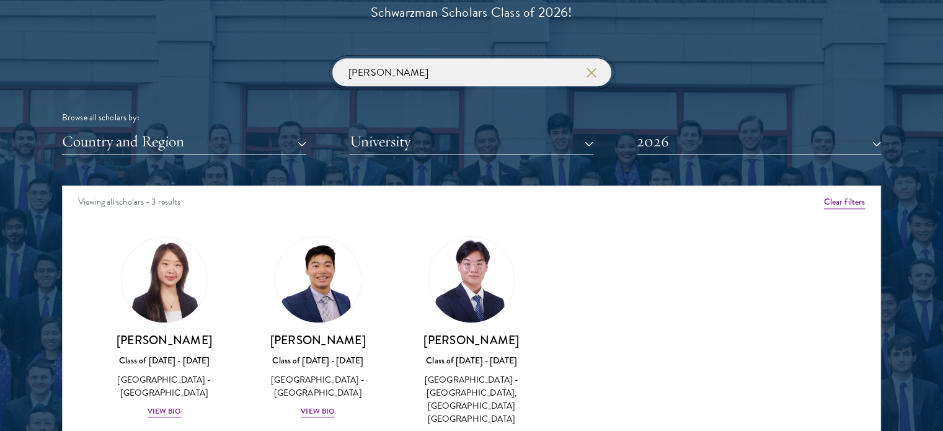
click at [466, 74] on input "[PERSON_NAME]" at bounding box center [471, 72] width 279 height 28
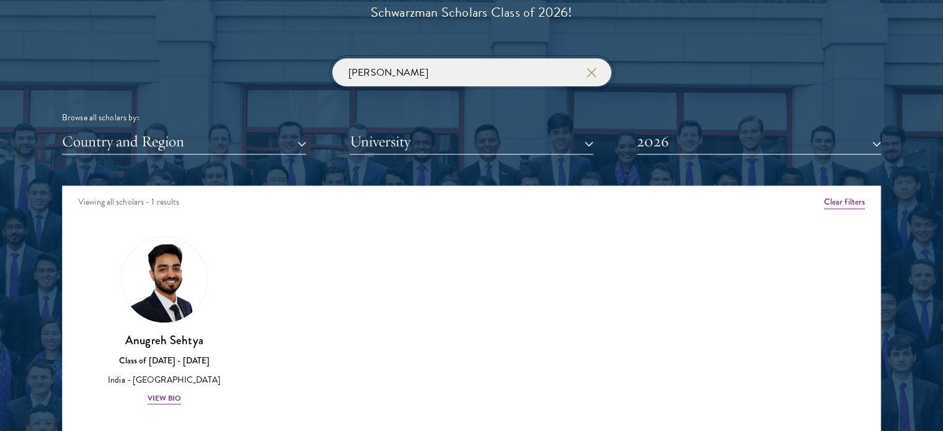
click button "submit" at bounding box center [0, 0] width 0 height 0
click at [187, 329] on link "[PERSON_NAME] Class of [DATE] - [DATE] [GEOGRAPHIC_DATA] - [GEOGRAPHIC_DATA] Vi…" at bounding box center [164, 320] width 129 height 169
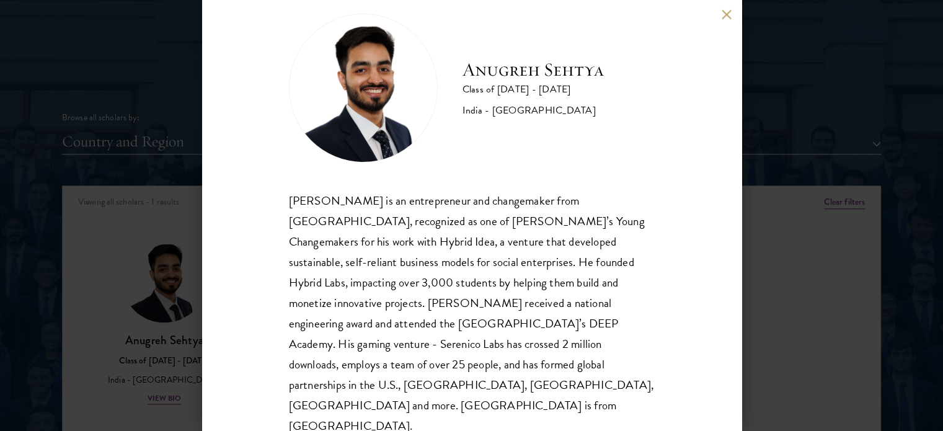
scroll to position [25, 0]
click at [727, 17] on button at bounding box center [727, 14] width 11 height 11
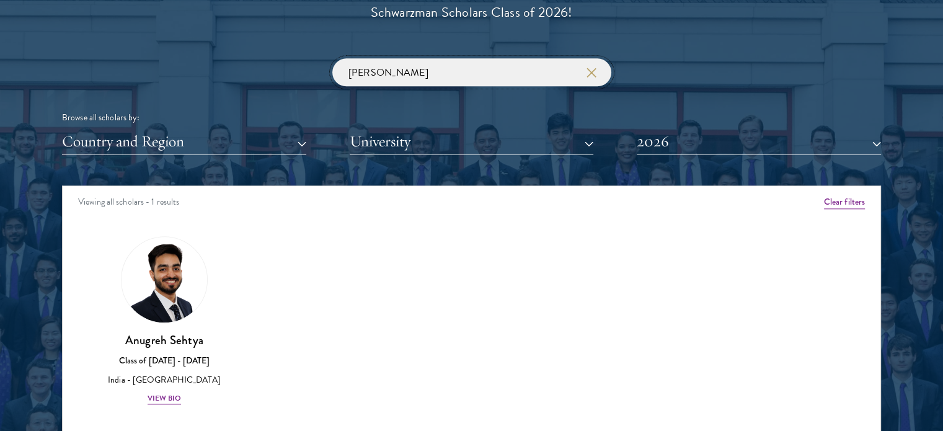
click at [525, 71] on input "[PERSON_NAME]" at bounding box center [471, 72] width 279 height 28
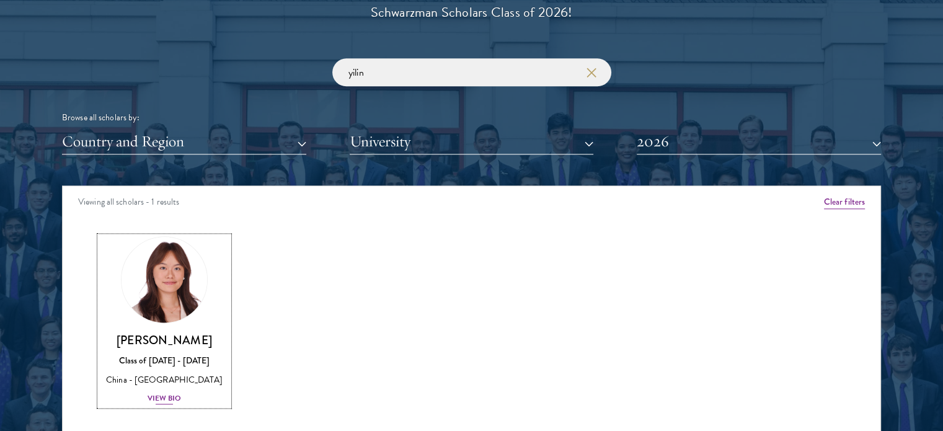
click at [158, 304] on img at bounding box center [164, 280] width 94 height 94
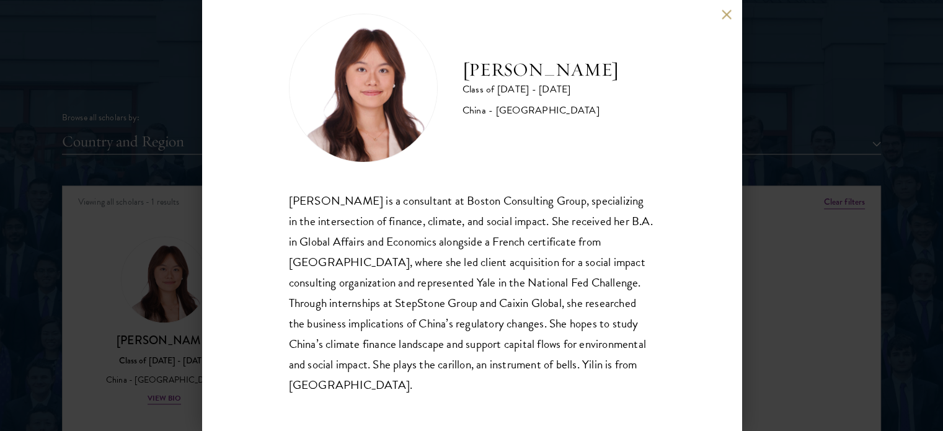
scroll to position [25, 0]
click at [717, 22] on div "[PERSON_NAME] Class of [DATE] - [DATE] [GEOGRAPHIC_DATA] - [GEOGRAPHIC_DATA] [P…" at bounding box center [471, 215] width 539 height 431
click at [725, 15] on button at bounding box center [727, 14] width 11 height 11
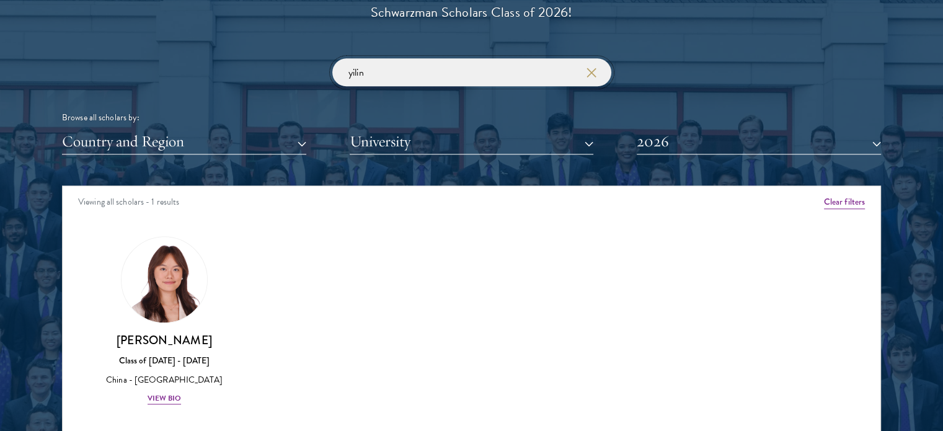
click at [551, 81] on input "yilin" at bounding box center [471, 72] width 279 height 28
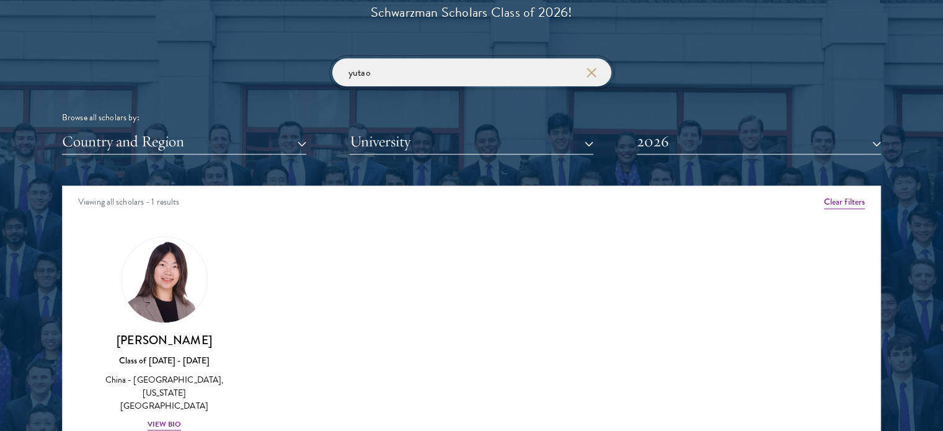
click button "submit" at bounding box center [0, 0] width 0 height 0
click at [166, 314] on img at bounding box center [164, 280] width 94 height 94
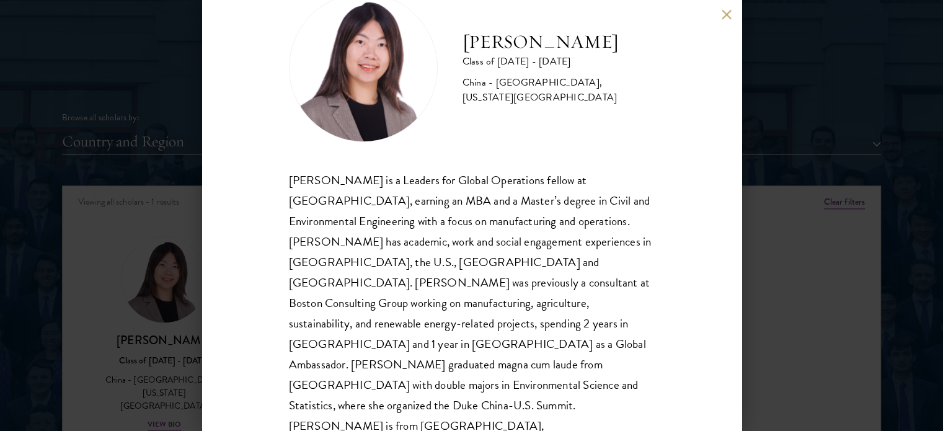
scroll to position [45, 0]
click at [722, 16] on button at bounding box center [727, 14] width 11 height 11
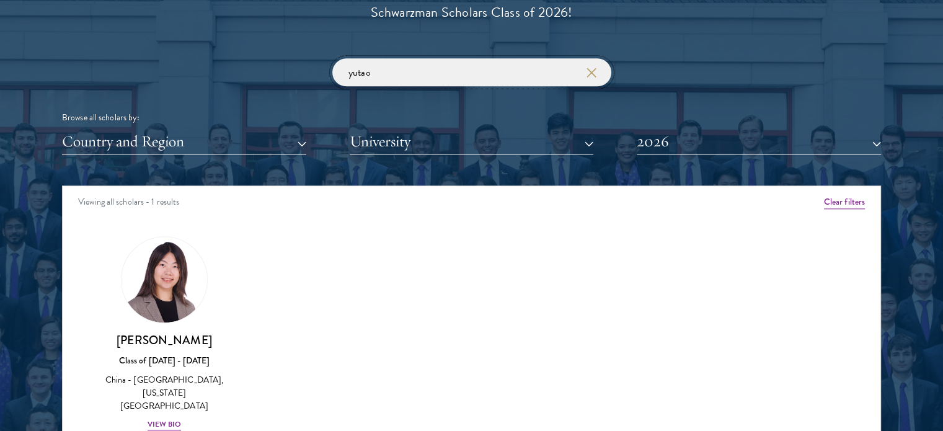
click at [359, 66] on input "yutao" at bounding box center [471, 72] width 279 height 28
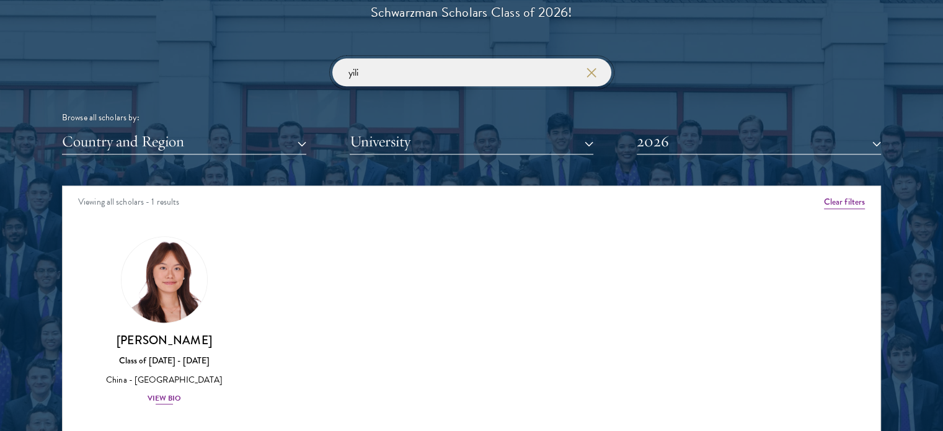
type input "yili"
click at [138, 296] on img at bounding box center [164, 280] width 94 height 94
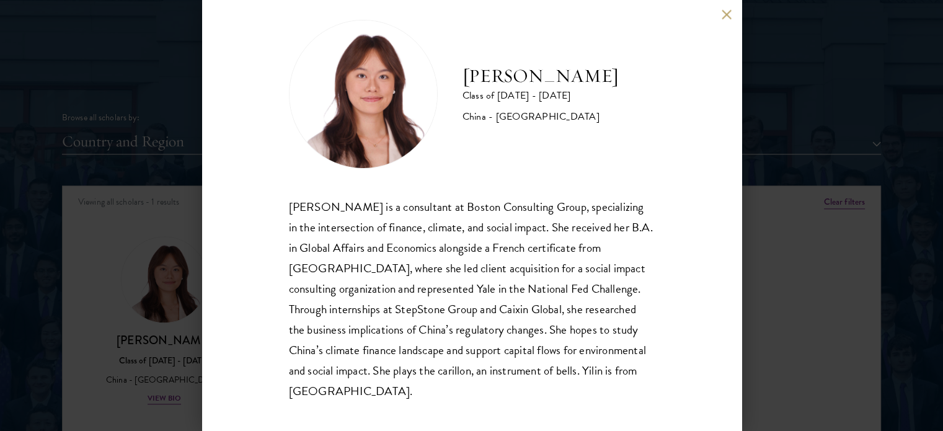
scroll to position [19, 0]
click at [722, 12] on button at bounding box center [727, 14] width 11 height 11
